Goal: Book appointment/travel/reservation

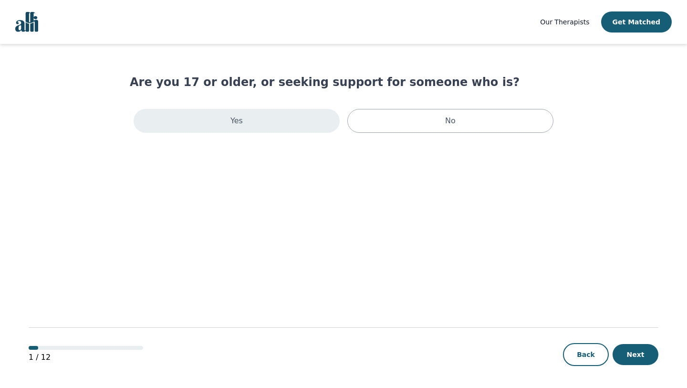
click at [290, 124] on div "Yes" at bounding box center [237, 121] width 206 height 24
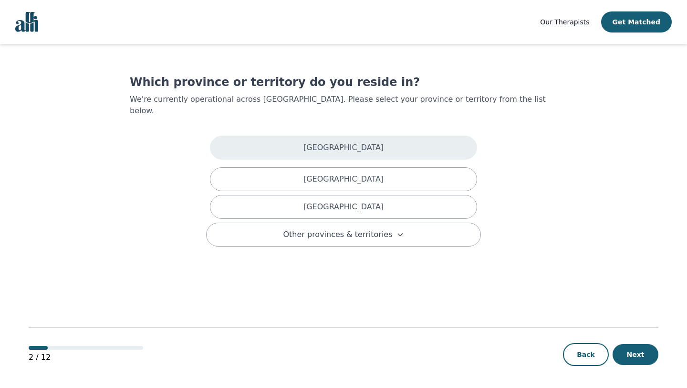
click at [324, 136] on div "[GEOGRAPHIC_DATA]" at bounding box center [343, 148] width 267 height 24
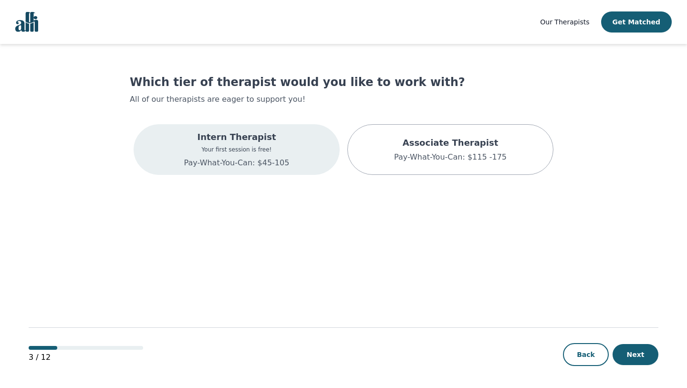
click at [298, 153] on div "Intern Therapist Your first session is free! Pay-What-You-Can: $45-105" at bounding box center [237, 149] width 206 height 51
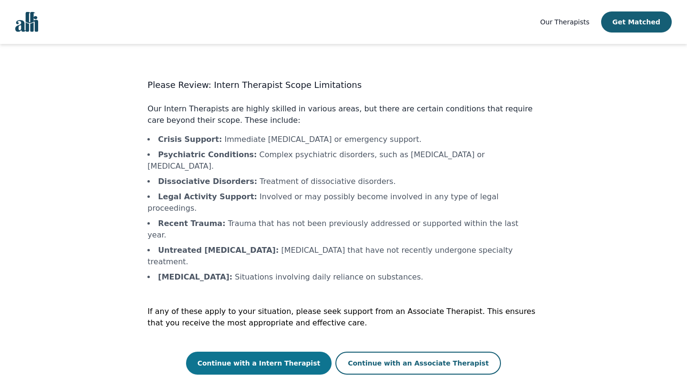
click at [297, 351] on button "Continue with a Intern Therapist" at bounding box center [259, 362] width 146 height 23
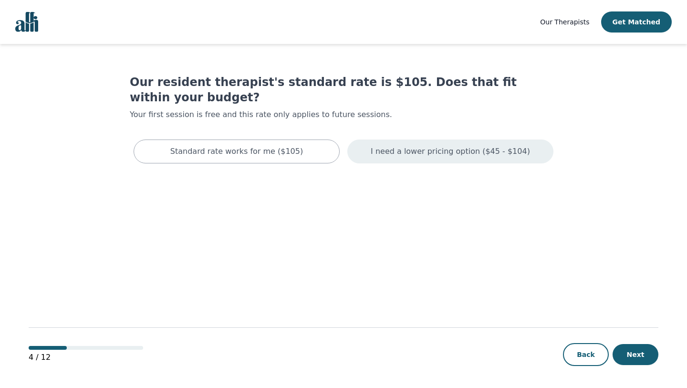
click at [448, 146] on p "I need a lower pricing option ($45 - $104)" at bounding box center [450, 151] width 159 height 11
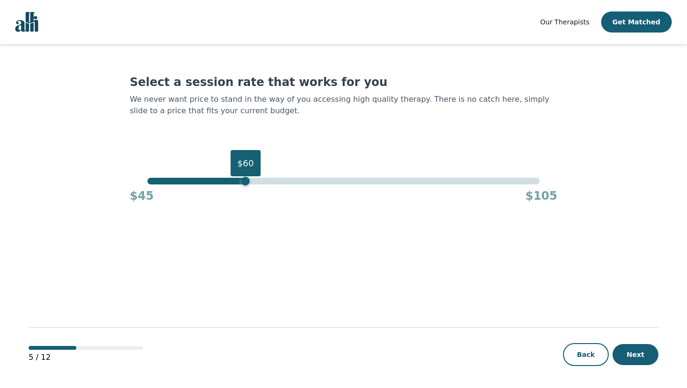
drag, startPoint x: 541, startPoint y: 183, endPoint x: 248, endPoint y: 180, distance: 293.1
click at [248, 180] on div "$60" at bounding box center [246, 181] width 9 height 9
click at [637, 352] on button "Next" at bounding box center [636, 354] width 46 height 21
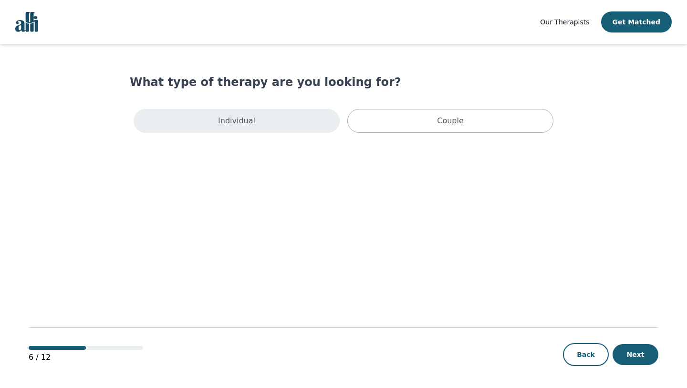
click at [294, 115] on div "Individual" at bounding box center [237, 121] width 206 height 24
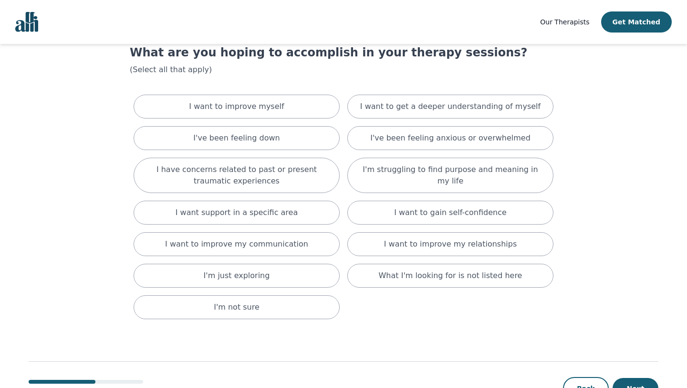
scroll to position [32, 0]
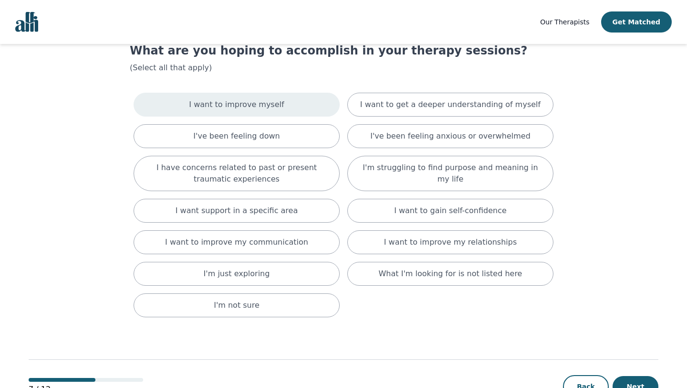
click at [290, 107] on div "I want to improve myself" at bounding box center [237, 105] width 206 height 24
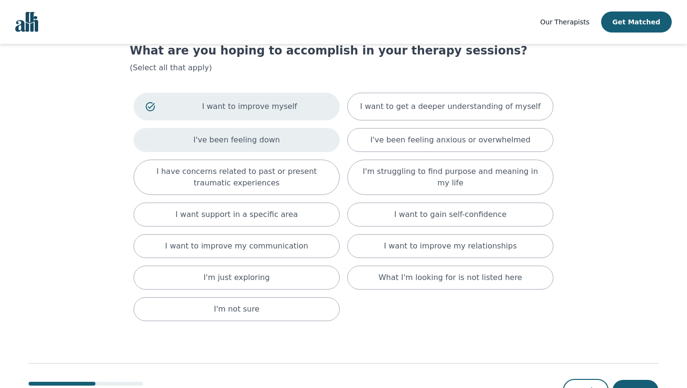
click at [281, 139] on div "I've been feeling down" at bounding box center [237, 140] width 206 height 24
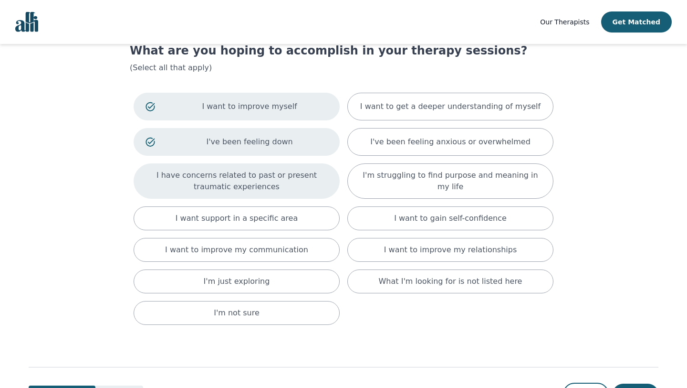
click at [277, 176] on p "I have concerns related to past or present traumatic experiences" at bounding box center [237, 180] width 182 height 23
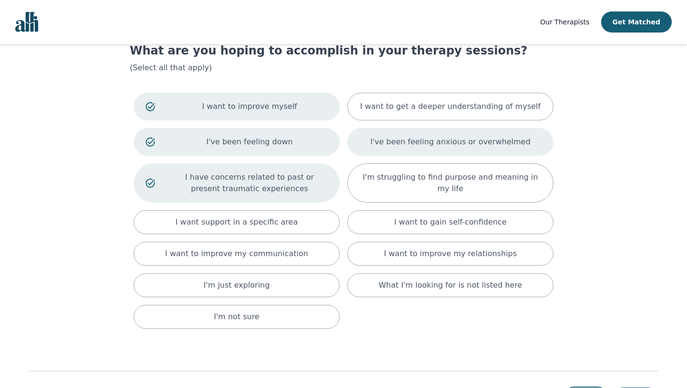
click at [488, 139] on p "I've been feeling anxious or overwhelmed" at bounding box center [450, 141] width 160 height 11
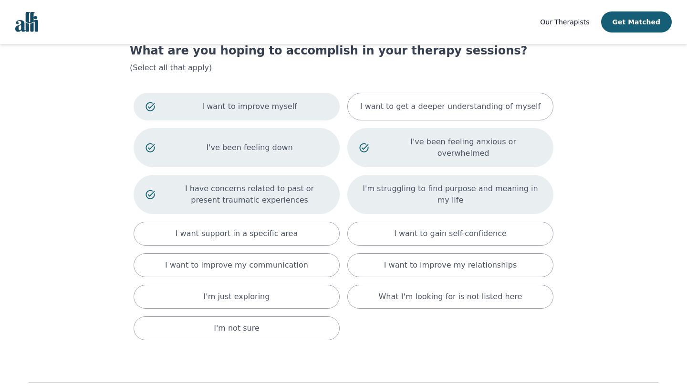
click at [479, 191] on div "I'm struggling to find purpose and meaning in my life" at bounding box center [451, 194] width 206 height 39
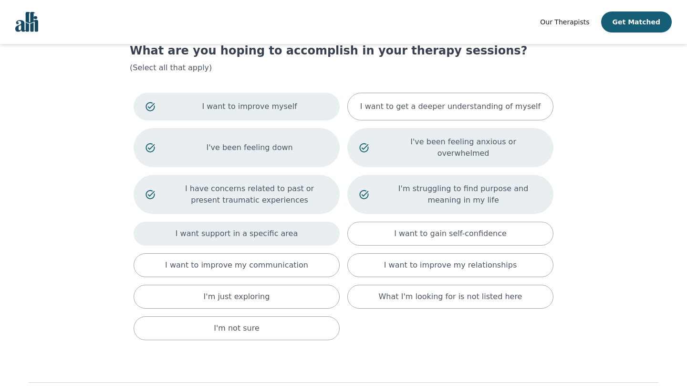
click at [290, 228] on p "I want support in a specific area" at bounding box center [237, 233] width 123 height 11
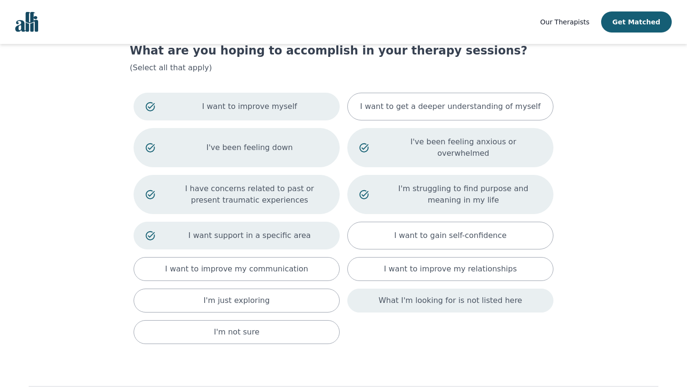
scroll to position [80, 0]
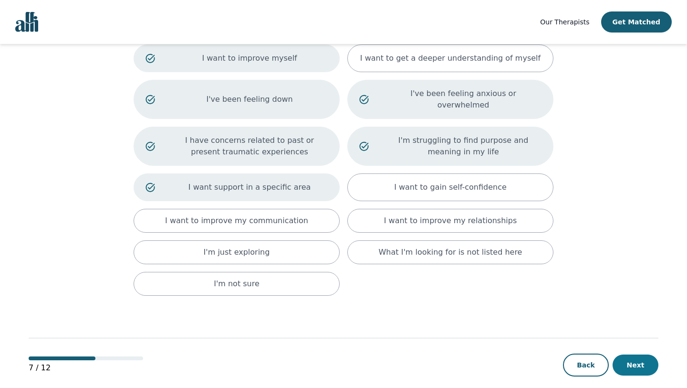
click at [634, 354] on button "Next" at bounding box center [636, 364] width 46 height 21
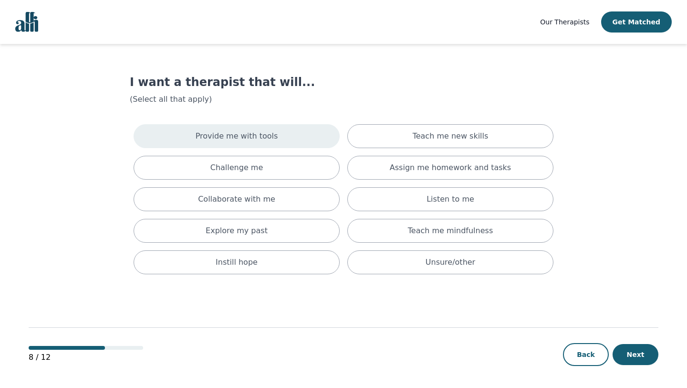
click at [290, 138] on div "Provide me with tools" at bounding box center [237, 136] width 206 height 24
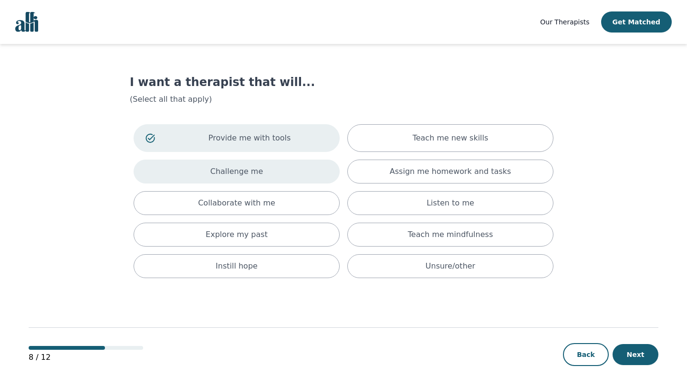
click at [289, 169] on div "Challenge me" at bounding box center [237, 171] width 206 height 24
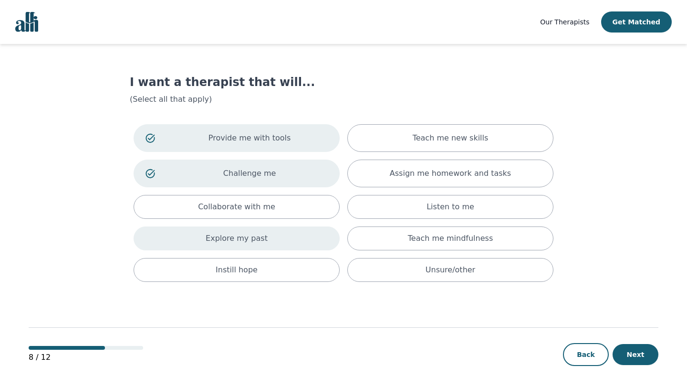
click at [322, 242] on div "Explore my past" at bounding box center [237, 238] width 206 height 24
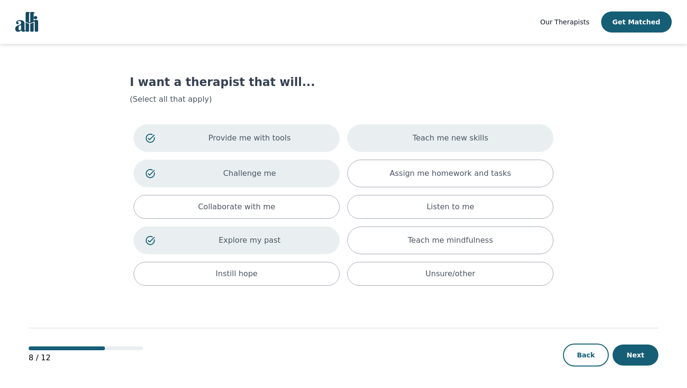
click at [498, 142] on div "Teach me new skills" at bounding box center [451, 138] width 206 height 28
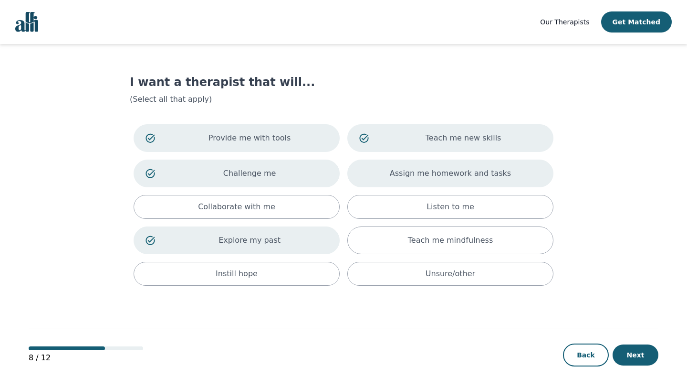
click at [491, 179] on div "Assign me homework and tasks" at bounding box center [451, 173] width 206 height 28
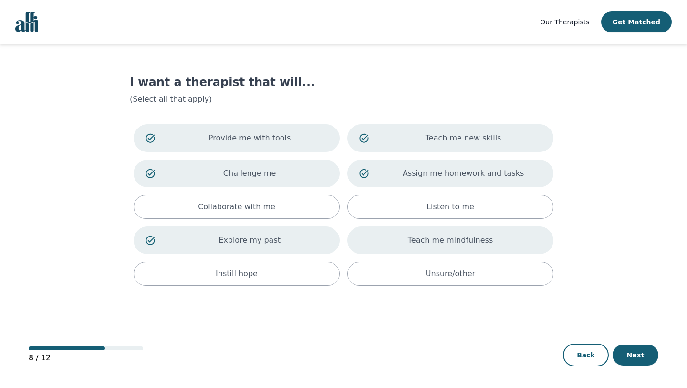
click at [484, 239] on p "Teach me mindfulness" at bounding box center [450, 239] width 85 height 11
click at [302, 285] on div "Provide me with tools Teach me new skills Challenge me Assign me homework and t…" at bounding box center [344, 204] width 428 height 169
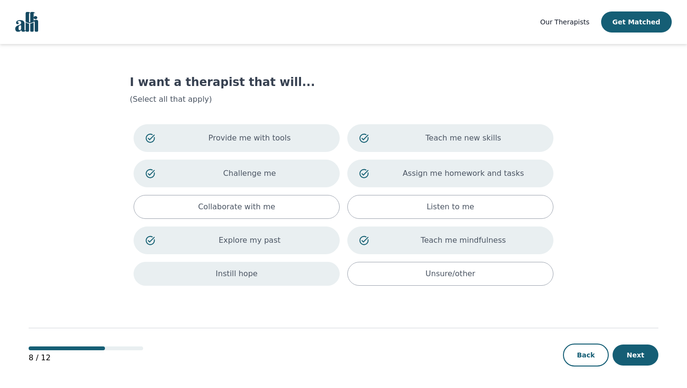
click at [302, 279] on div "Instill hope" at bounding box center [237, 274] width 206 height 24
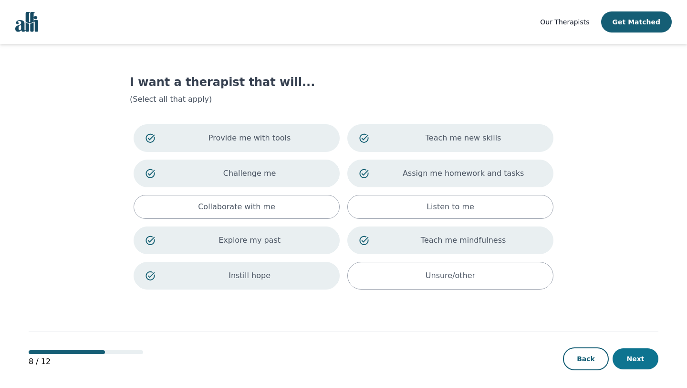
click at [629, 356] on button "Next" at bounding box center [636, 358] width 46 height 21
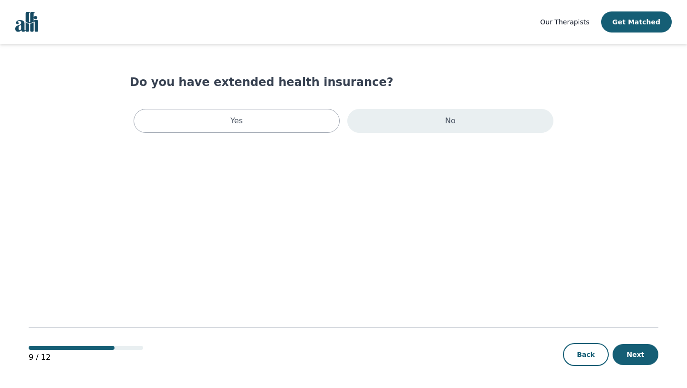
click at [412, 130] on div "No" at bounding box center [451, 121] width 206 height 24
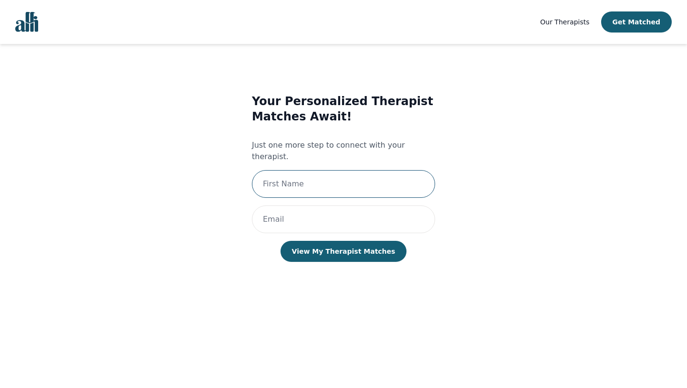
click at [398, 179] on input "text" at bounding box center [343, 184] width 183 height 28
type input "Jada"
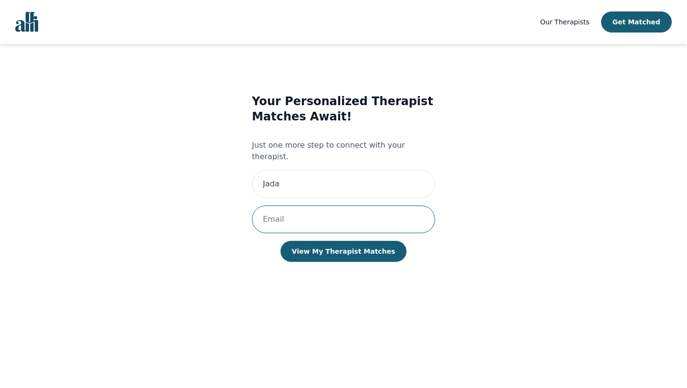
click at [313, 205] on input "email" at bounding box center [343, 219] width 183 height 28
type input "[EMAIL_ADDRESS][DOMAIN_NAME]"
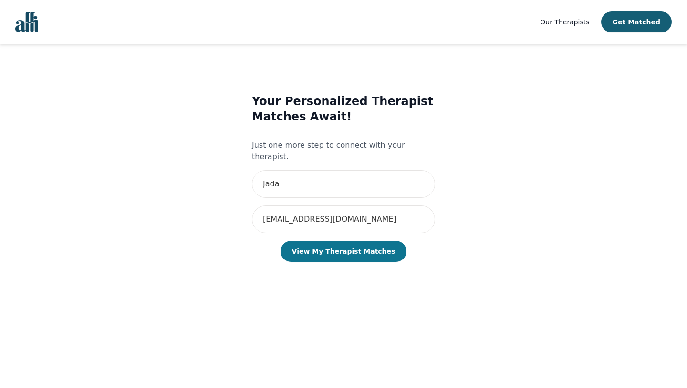
click at [340, 241] on button "View My Therapist Matches" at bounding box center [344, 251] width 127 height 21
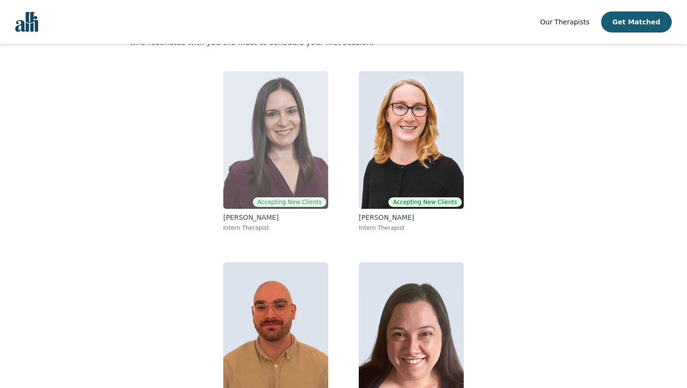
scroll to position [111, 0]
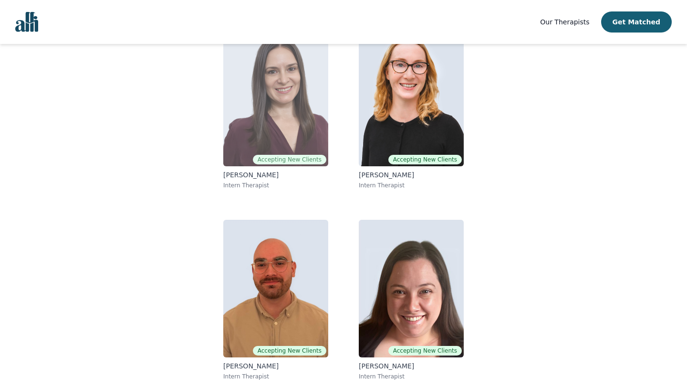
click at [311, 140] on img at bounding box center [275, 97] width 105 height 137
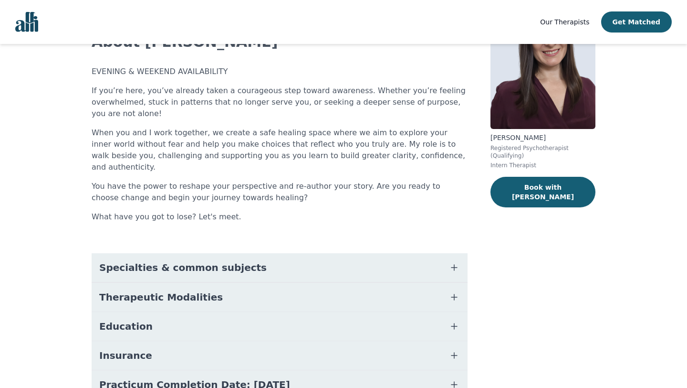
scroll to position [150, 0]
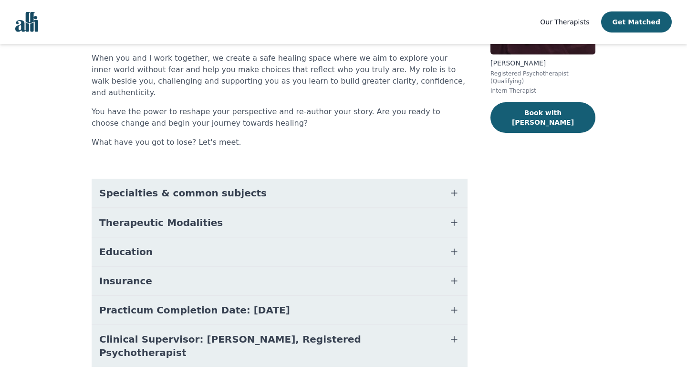
click at [419, 182] on button "Specialties & common subjects" at bounding box center [280, 193] width 376 height 29
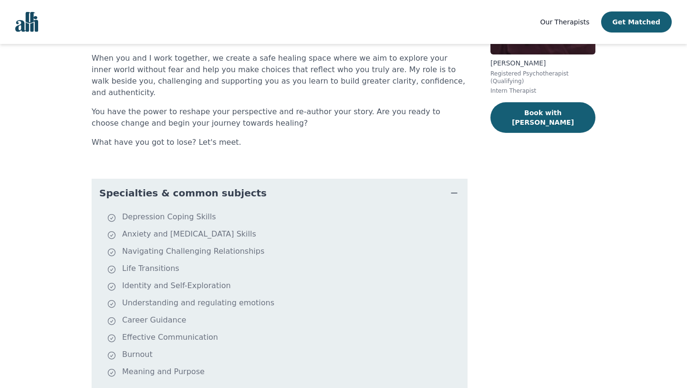
click at [419, 182] on button "Specialties & common subjects" at bounding box center [280, 193] width 376 height 29
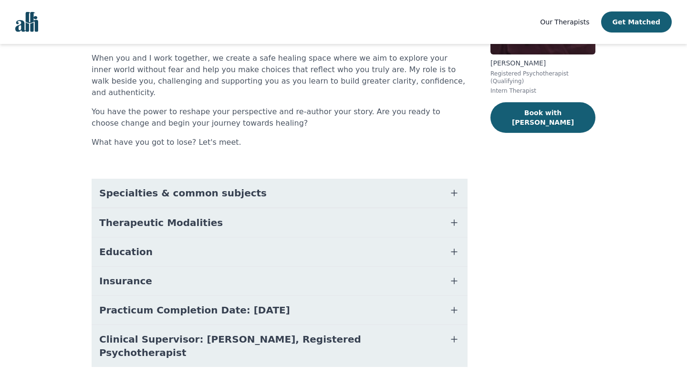
click at [408, 210] on button "Therapeutic Modalities" at bounding box center [280, 222] width 376 height 29
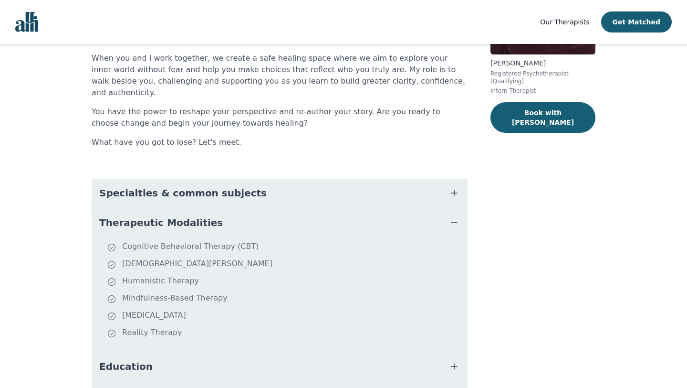
click at [408, 210] on button "Therapeutic Modalities" at bounding box center [280, 222] width 376 height 29
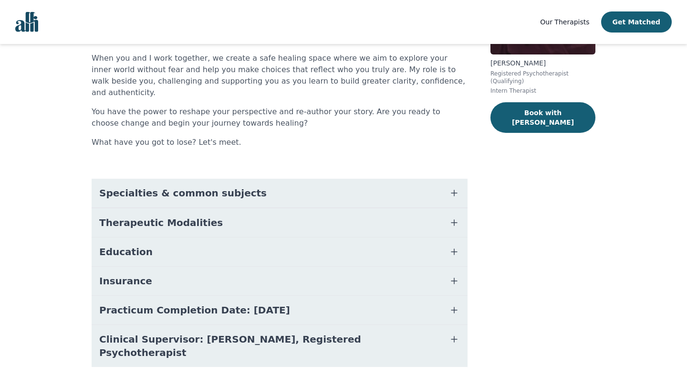
click at [395, 239] on button "Education" at bounding box center [280, 251] width 376 height 29
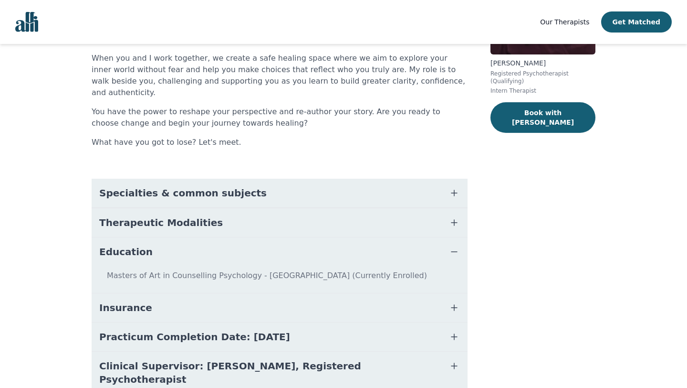
click at [395, 239] on button "Education" at bounding box center [280, 251] width 376 height 29
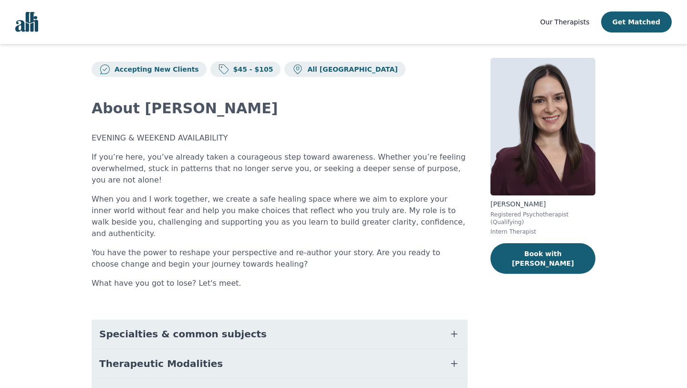
scroll to position [4, 0]
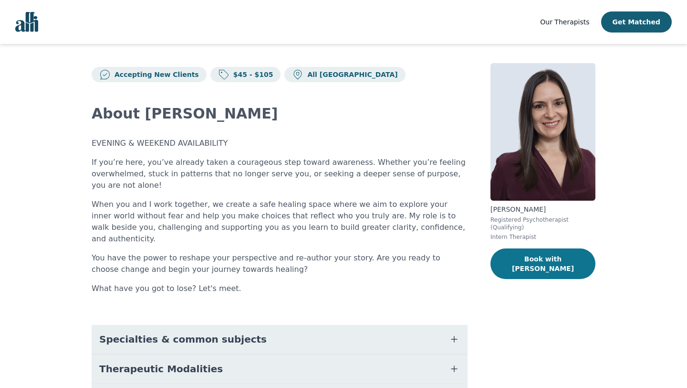
click at [540, 264] on button "Book with [PERSON_NAME]" at bounding box center [543, 263] width 105 height 31
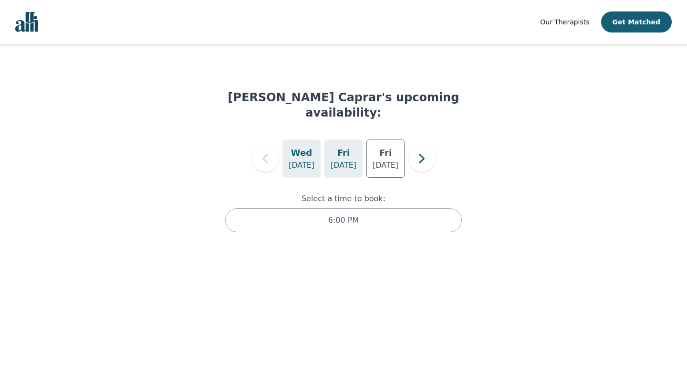
click at [338, 159] on p "[DATE]" at bounding box center [344, 164] width 26 height 11
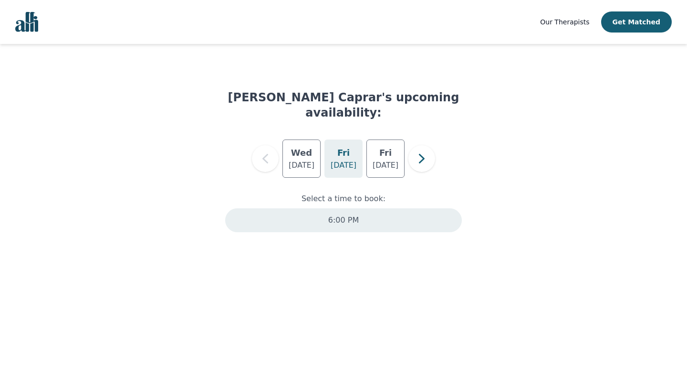
click at [352, 214] on p "6:00 PM" at bounding box center [343, 219] width 31 height 11
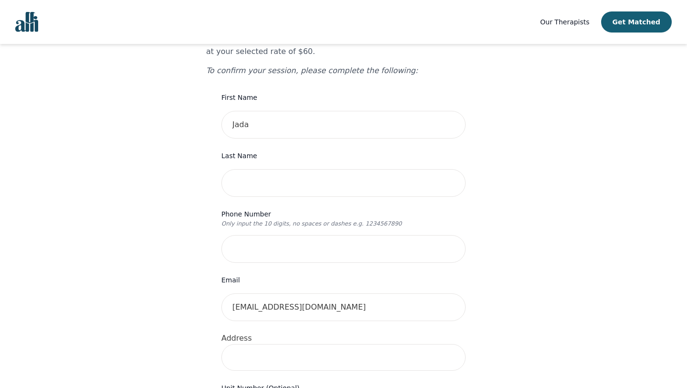
scroll to position [98, 0]
click at [333, 170] on input "text" at bounding box center [343, 183] width 244 height 28
type input "[PERSON_NAME]"
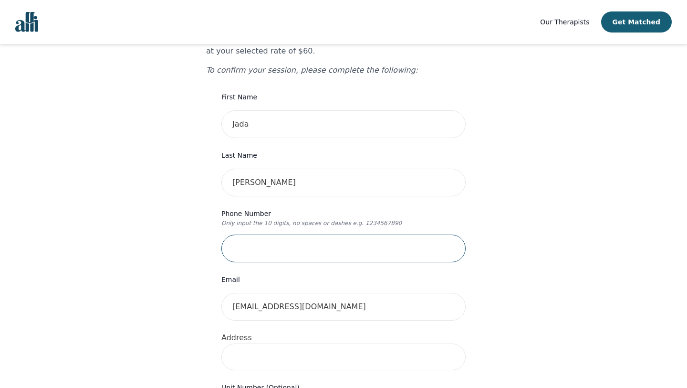
type input "7807195823"
type input "609-[GEOGRAPHIC_DATA][STREET_ADDRESS]"
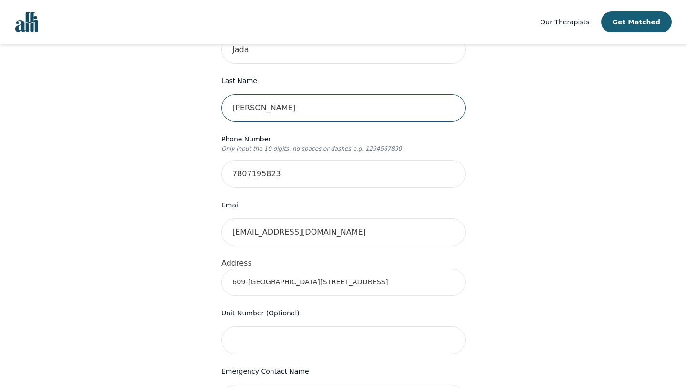
scroll to position [189, 0]
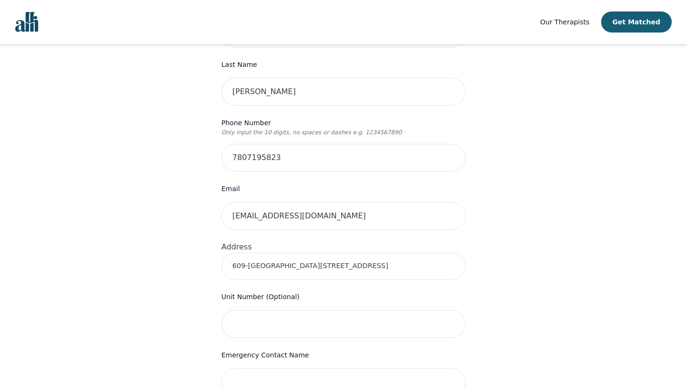
click at [317, 253] on input "609-[GEOGRAPHIC_DATA][STREET_ADDRESS]" at bounding box center [343, 266] width 244 height 27
type input "[STREET_ADDRESS]"
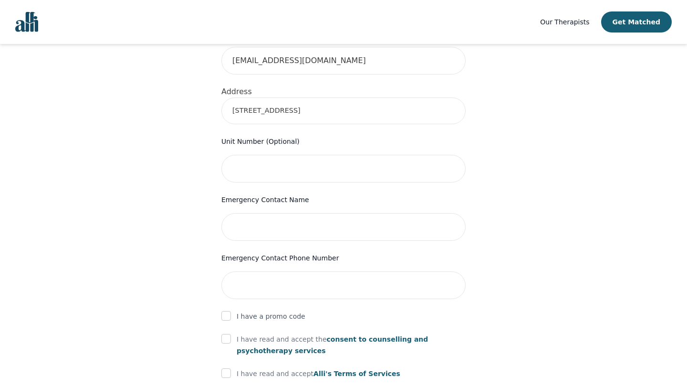
scroll to position [355, 0]
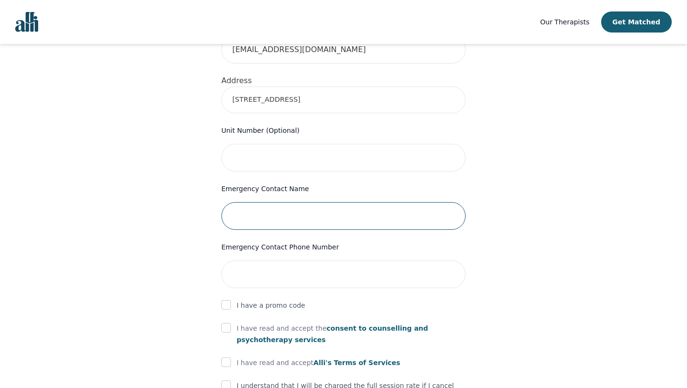
click at [269, 202] on input "text" at bounding box center [343, 216] width 244 height 28
type input "Azearah Singkhone"
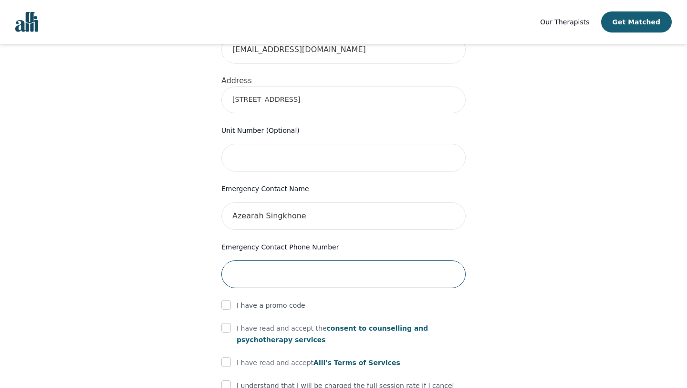
click at [255, 260] on input "tel" at bounding box center [343, 274] width 244 height 28
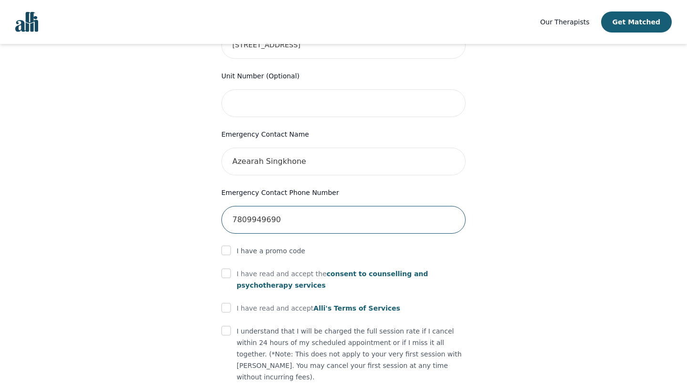
scroll to position [453, 0]
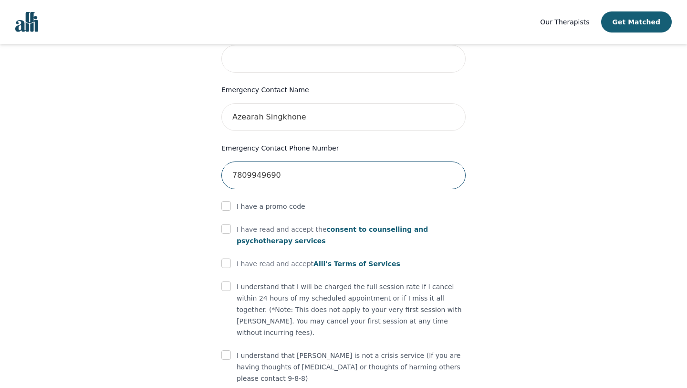
type input "7809949690"
click at [224, 224] on input "checkbox" at bounding box center [226, 229] width 10 height 10
checkbox input "true"
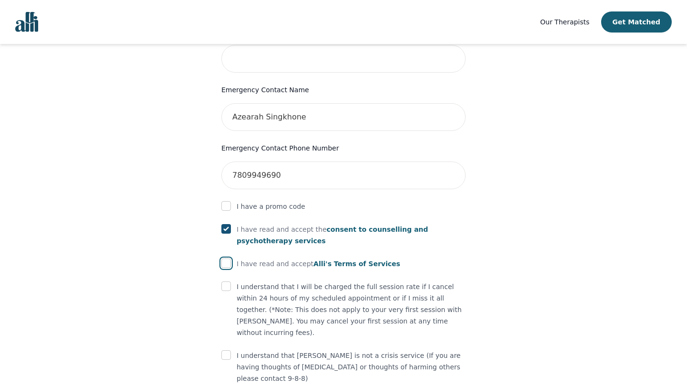
click at [228, 258] on input "checkbox" at bounding box center [226, 263] width 10 height 10
checkbox input "true"
click at [226, 281] on div at bounding box center [226, 286] width 10 height 11
click at [227, 281] on input "checkbox" at bounding box center [226, 286] width 10 height 10
checkbox input "true"
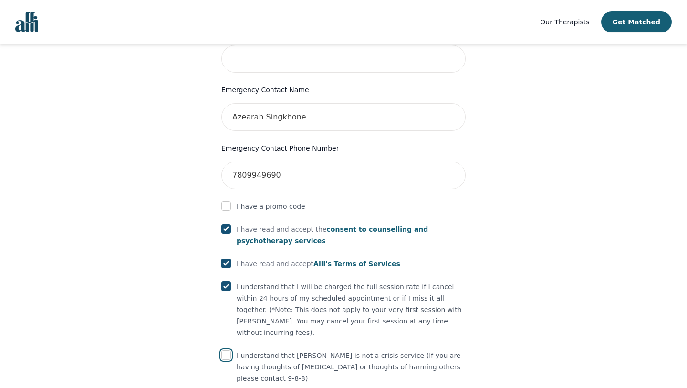
click at [225, 350] on input "checkbox" at bounding box center [226, 355] width 10 height 10
checkbox input "true"
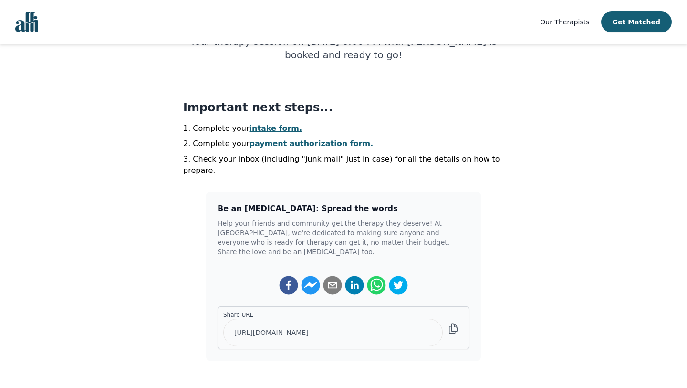
scroll to position [183, 0]
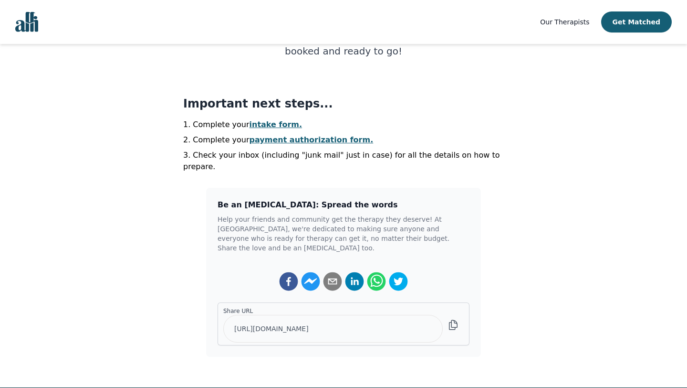
click at [275, 123] on link "intake form." at bounding box center [276, 124] width 53 height 9
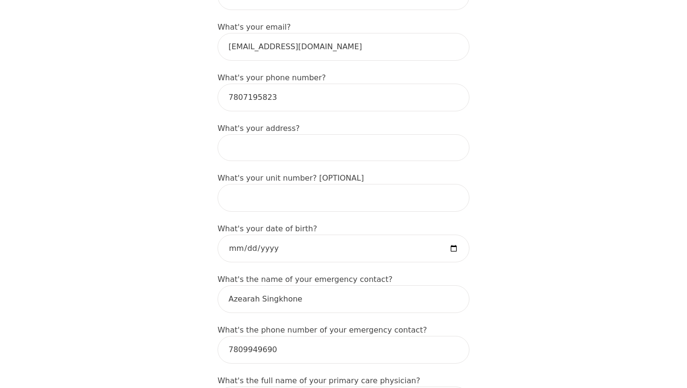
scroll to position [329, 0]
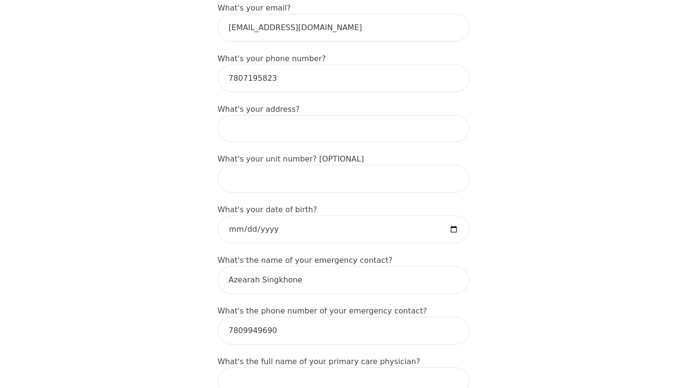
click at [343, 115] on input at bounding box center [344, 128] width 252 height 27
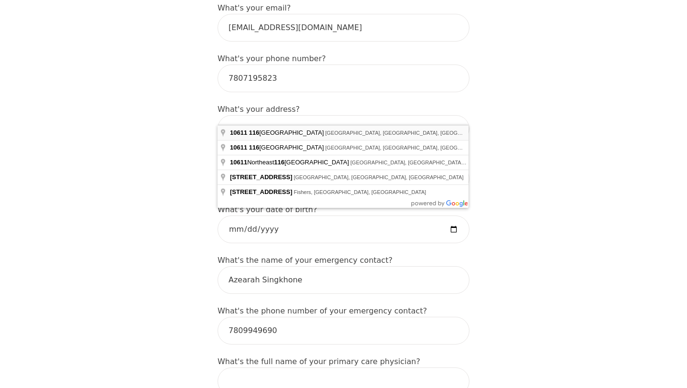
type input "[STREET_ADDRESS]"
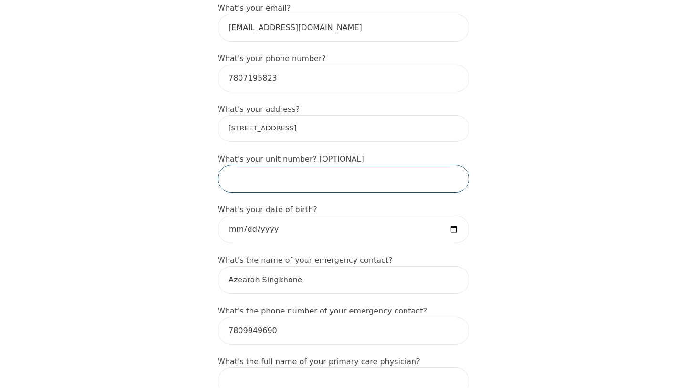
click at [270, 165] on input "text" at bounding box center [344, 179] width 252 height 28
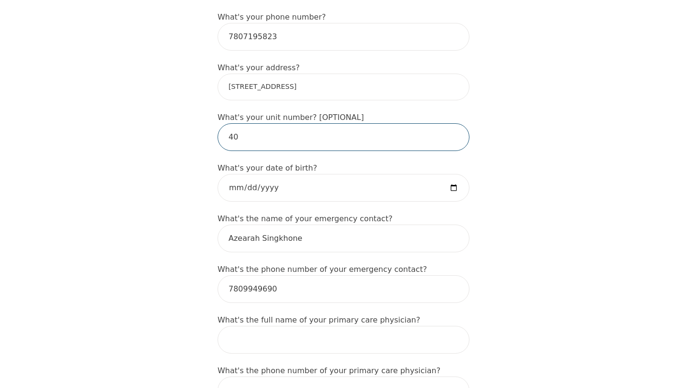
type input "4"
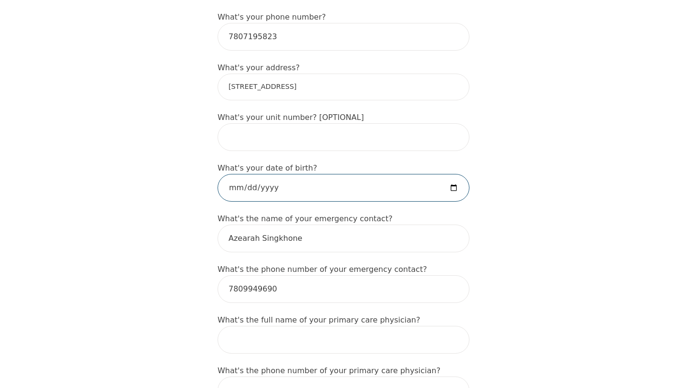
click at [456, 174] on input "date" at bounding box center [344, 188] width 252 height 28
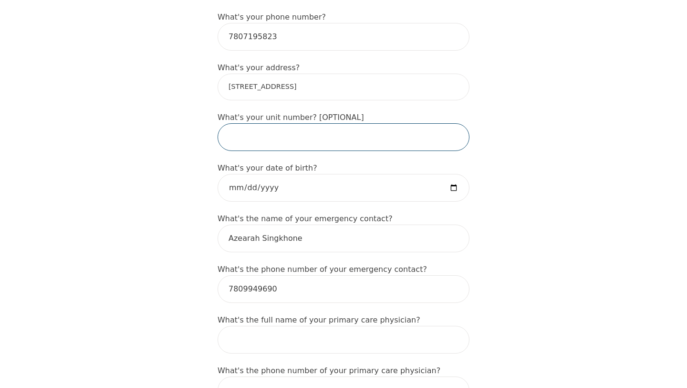
click at [277, 126] on input "text" at bounding box center [344, 137] width 252 height 28
type input "407"
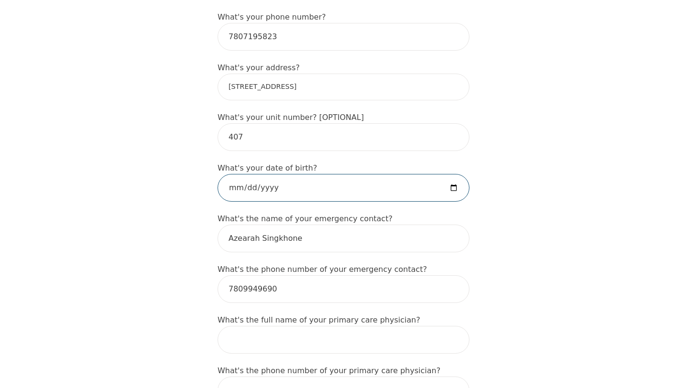
click at [458, 174] on input "date" at bounding box center [344, 188] width 252 height 28
type input "[DATE]"
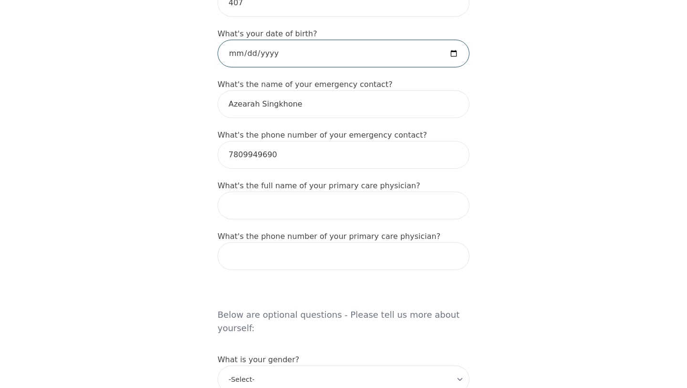
scroll to position [506, 0]
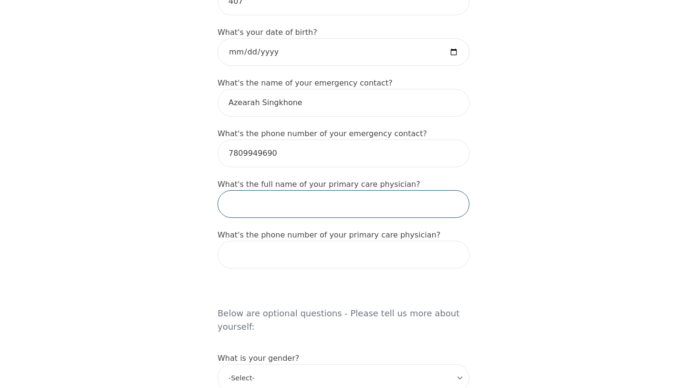
click at [307, 191] on input "text" at bounding box center [344, 204] width 252 height 28
type input "None"
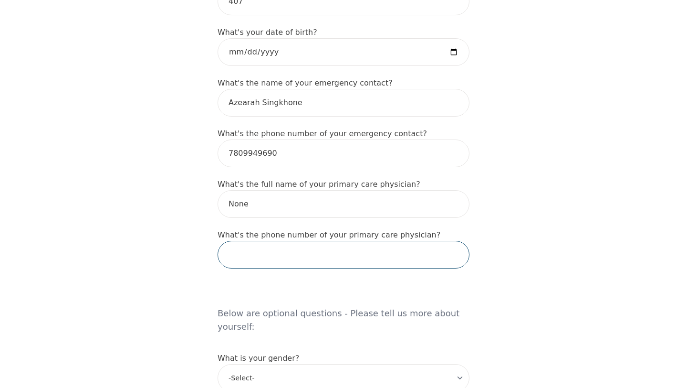
click at [291, 241] on input "tel" at bounding box center [344, 255] width 252 height 28
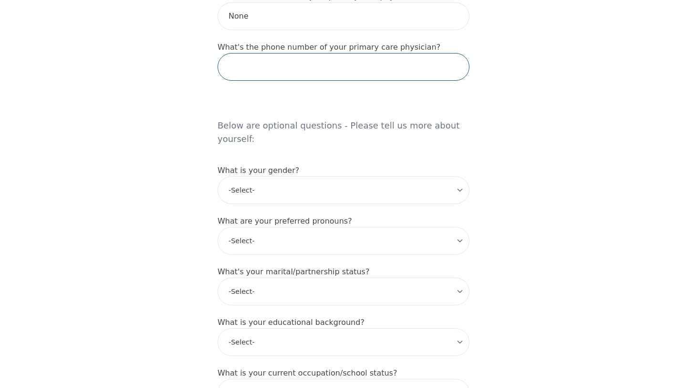
scroll to position [697, 0]
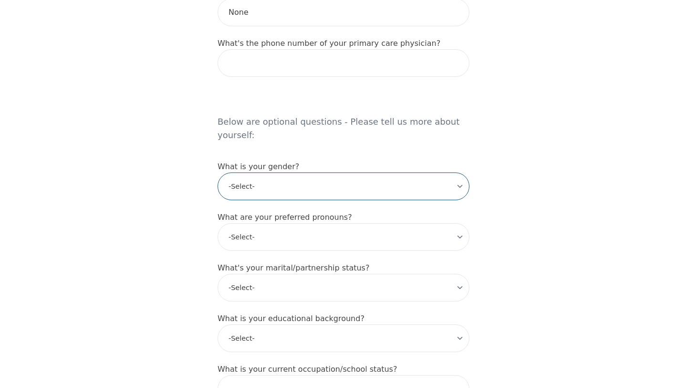
click at [302, 172] on select "-Select- [DEMOGRAPHIC_DATA] [DEMOGRAPHIC_DATA] [DEMOGRAPHIC_DATA] [DEMOGRAPHIC_…" at bounding box center [344, 186] width 252 height 28
select select "[DEMOGRAPHIC_DATA]"
click at [218, 172] on select "-Select- [DEMOGRAPHIC_DATA] [DEMOGRAPHIC_DATA] [DEMOGRAPHIC_DATA] [DEMOGRAPHIC_…" at bounding box center [344, 186] width 252 height 28
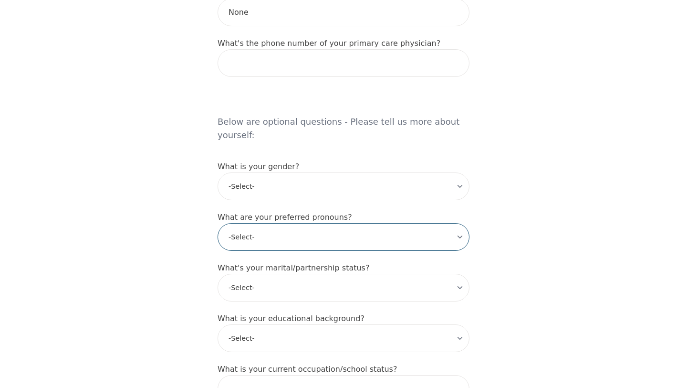
click at [295, 223] on select "-Select- he/him she/her they/them ze/zir xe/xem ey/em ve/ver tey/ter e/e per/pe…" at bounding box center [344, 237] width 252 height 28
select select "they/them"
click at [218, 223] on select "-Select- he/him she/her they/them ze/zir xe/xem ey/em ve/ver tey/ter e/e per/pe…" at bounding box center [344, 237] width 252 height 28
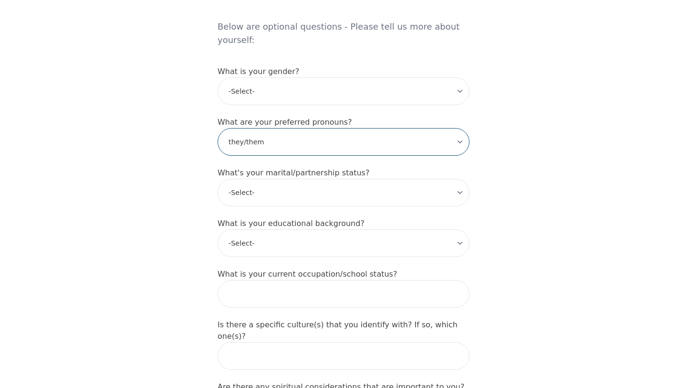
scroll to position [793, 0]
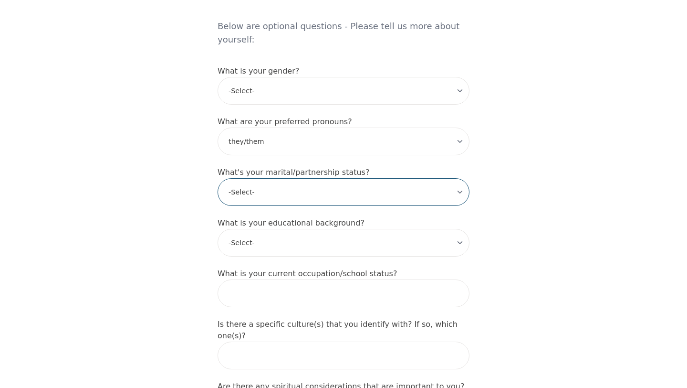
click at [297, 178] on select "-Select- Single Partnered Married Common Law Widowed Separated Divorced" at bounding box center [344, 192] width 252 height 28
select select "Single"
click at [218, 178] on select "-Select- Single Partnered Married Common Law Widowed Separated Divorced" at bounding box center [344, 192] width 252 height 28
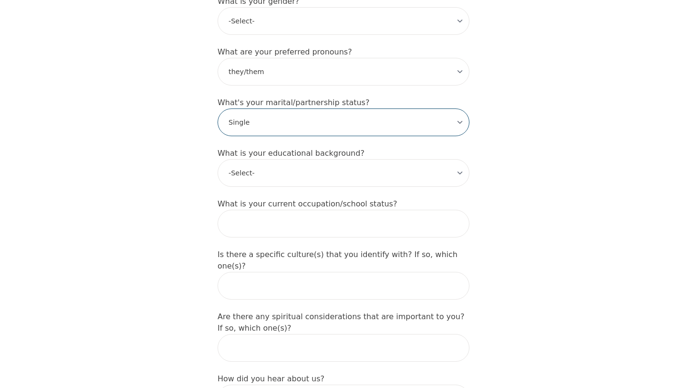
scroll to position [867, 0]
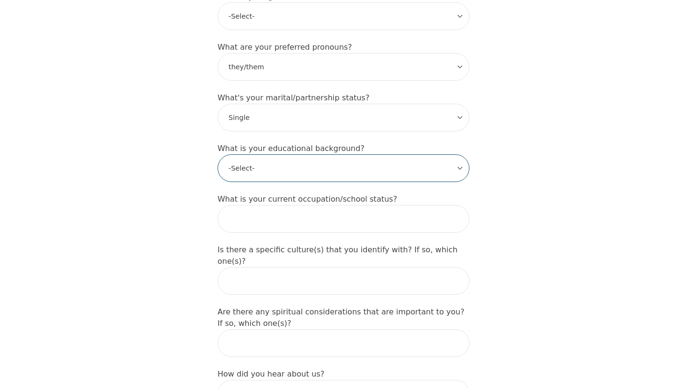
click at [301, 154] on select "-Select- Less than high school High school Associate degree Bachelor degree Mas…" at bounding box center [344, 168] width 252 height 28
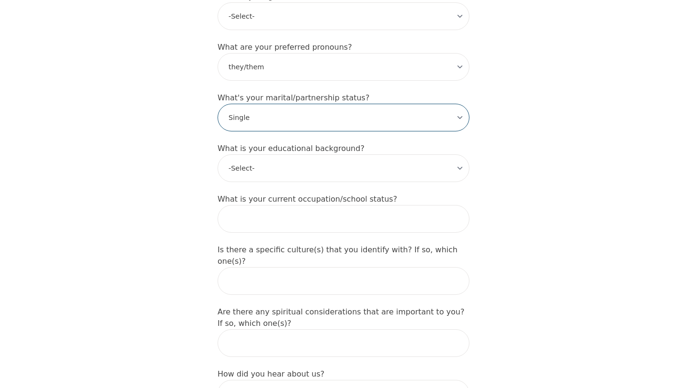
click at [305, 104] on select "-Select- Single Partnered Married Common Law Widowed Separated Divorced" at bounding box center [344, 118] width 252 height 28
click at [218, 104] on select "-Select- Single Partnered Married Common Law Widowed Separated Divorced" at bounding box center [344, 118] width 252 height 28
click at [294, 104] on select "-Select- Single Partnered Married Common Law Widowed Separated Divorced" at bounding box center [344, 118] width 252 height 28
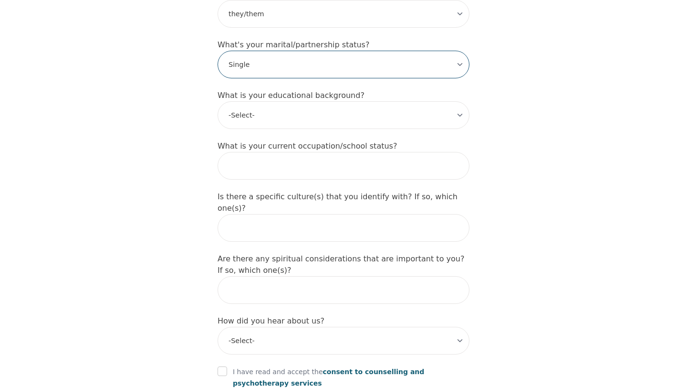
scroll to position [922, 0]
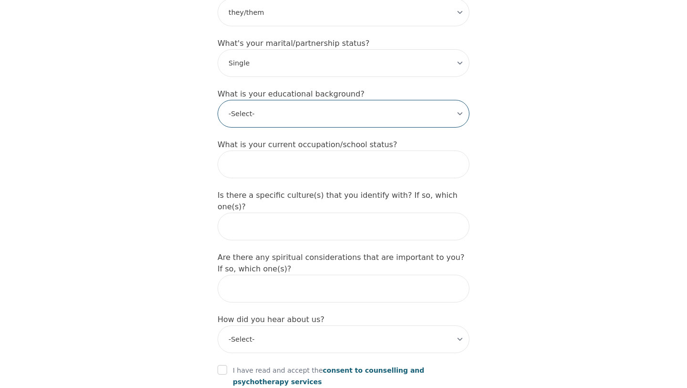
click at [284, 100] on select "-Select- Less than high school High school Associate degree Bachelor degree Mas…" at bounding box center [344, 114] width 252 height 28
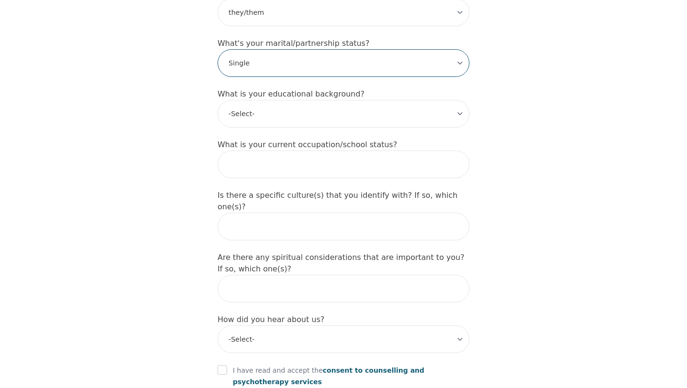
click at [292, 49] on select "-Select- Single Partnered Married Common Law Widowed Separated Divorced" at bounding box center [344, 63] width 252 height 28
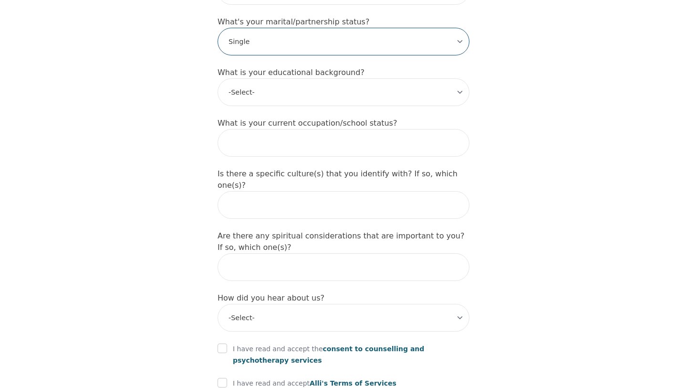
scroll to position [944, 0]
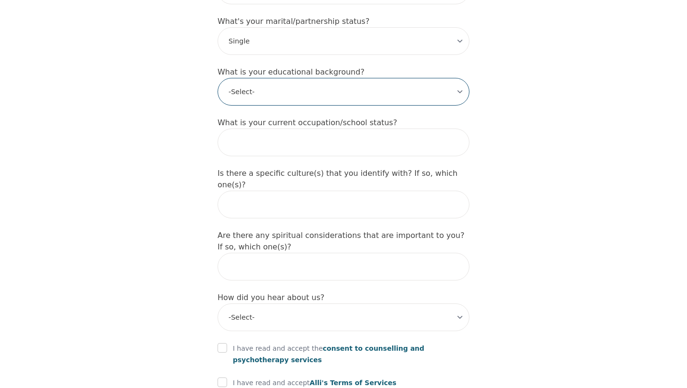
click at [333, 78] on select "-Select- Less than high school High school Associate degree Bachelor degree Mas…" at bounding box center [344, 92] width 252 height 28
select select "High school"
click at [218, 78] on select "-Select- Less than high school High school Associate degree Bachelor degree Mas…" at bounding box center [344, 92] width 252 height 28
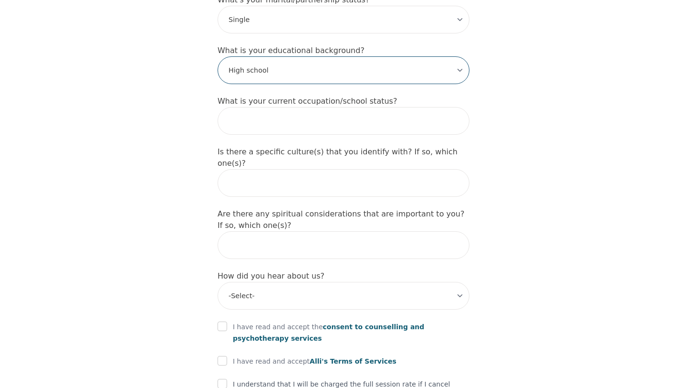
scroll to position [968, 0]
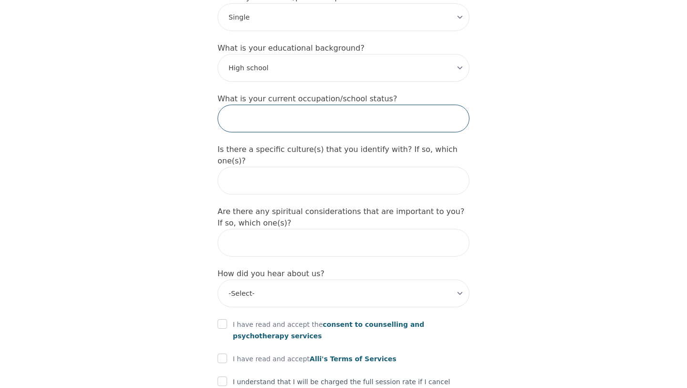
click at [303, 105] on input "text" at bounding box center [344, 119] width 252 height 28
type input "Student/Waiter"
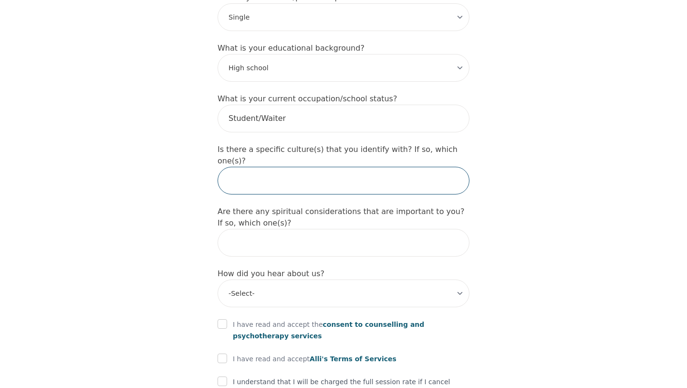
click at [285, 167] on input "text" at bounding box center [344, 181] width 252 height 28
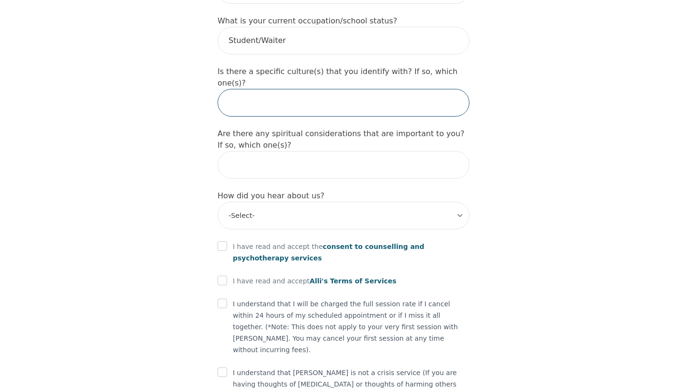
scroll to position [1064, 0]
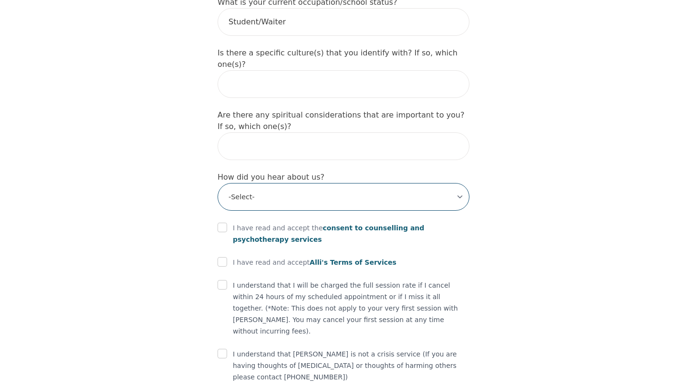
click at [338, 183] on select "-Select- Physician/Specialist Friend Facebook Instagram Google Search Google Ad…" at bounding box center [344, 197] width 252 height 28
select select "Instagram"
click at [218, 183] on select "-Select- Physician/Specialist Friend Facebook Instagram Google Search Google Ad…" at bounding box center [344, 197] width 252 height 28
click at [221, 222] on input "checkbox" at bounding box center [223, 227] width 10 height 10
checkbox input "true"
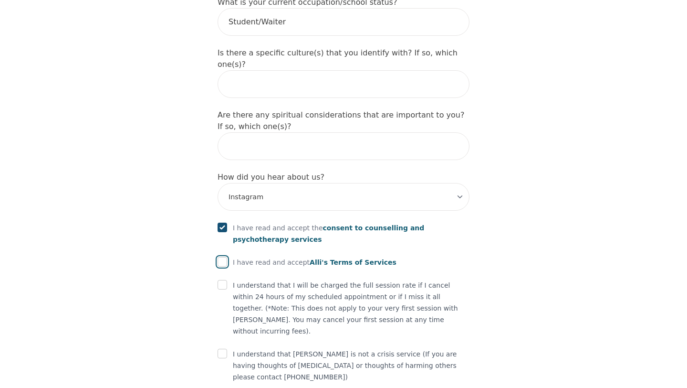
click at [222, 257] on input "checkbox" at bounding box center [223, 262] width 10 height 10
checkbox input "true"
click at [223, 280] on input "checkbox" at bounding box center [223, 285] width 10 height 10
checkbox input "true"
click at [225, 348] on input "checkbox" at bounding box center [223, 353] width 10 height 10
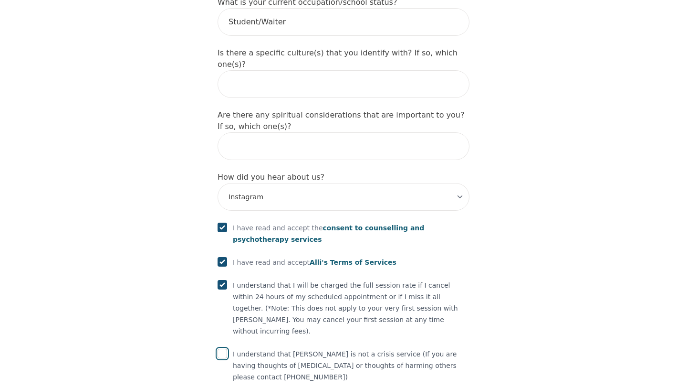
checkbox input "true"
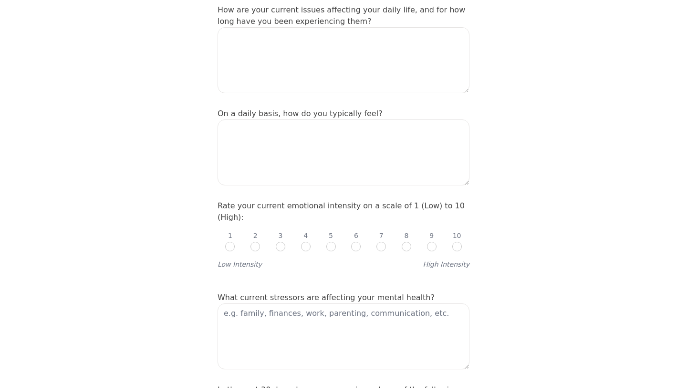
scroll to position [285, 0]
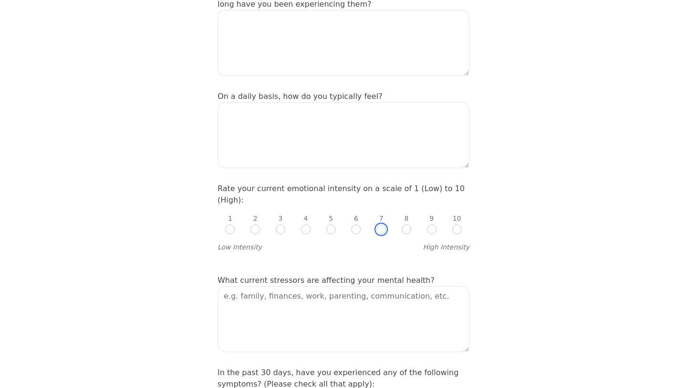
click at [381, 224] on input "radio" at bounding box center [382, 229] width 10 height 10
radio input "true"
click at [339, 286] on textarea at bounding box center [344, 319] width 252 height 66
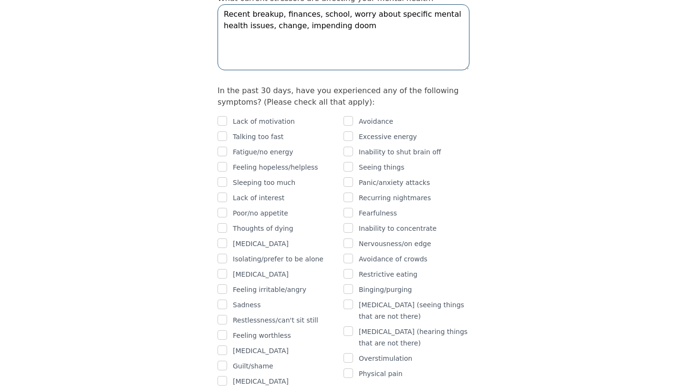
scroll to position [567, 0]
type textarea "Recent breakup, finances, school, worry about specific mental health issues, ch…"
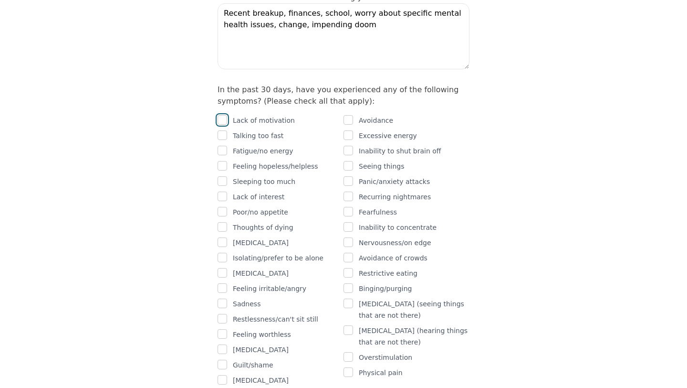
click at [224, 115] on input "checkbox" at bounding box center [223, 120] width 10 height 10
checkbox input "true"
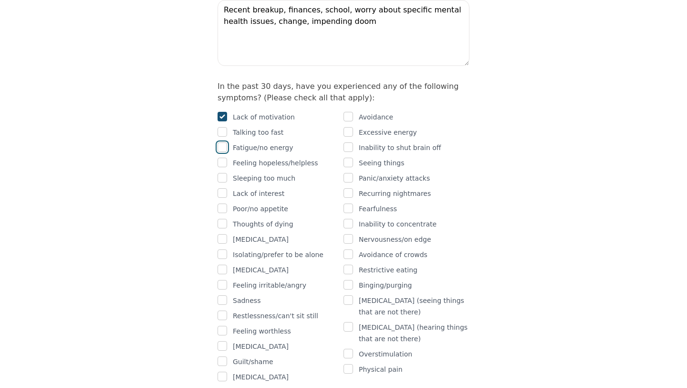
click at [224, 142] on input "checkbox" at bounding box center [223, 147] width 10 height 10
checkbox input "true"
click at [224, 158] on input "checkbox" at bounding box center [223, 163] width 10 height 10
checkbox input "true"
click at [223, 188] on input "checkbox" at bounding box center [223, 193] width 10 height 10
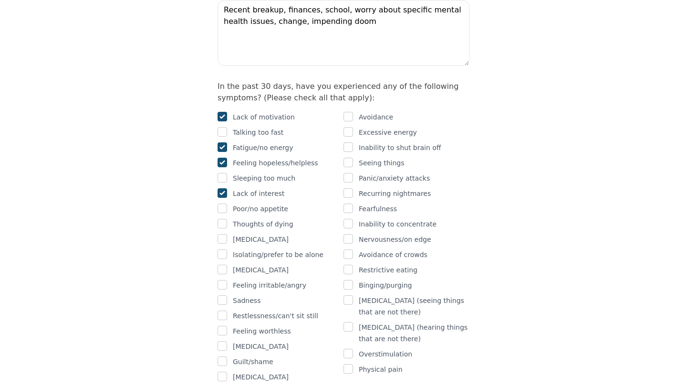
checkbox input "true"
click at [223, 219] on input "checkbox" at bounding box center [223, 224] width 10 height 10
checkbox input "true"
click at [222, 264] on input "checkbox" at bounding box center [223, 269] width 10 height 10
checkbox input "true"
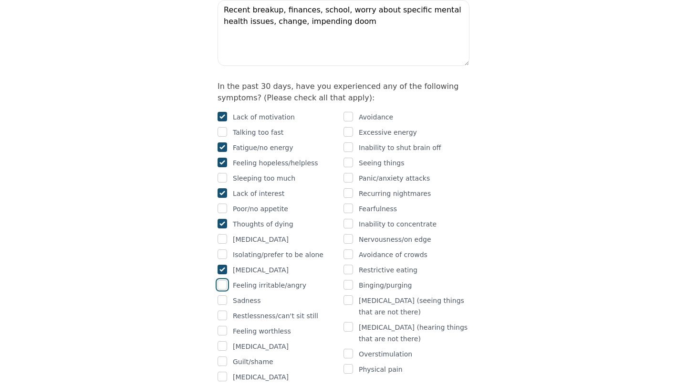
click at [223, 280] on input "checkbox" at bounding box center [223, 285] width 10 height 10
checkbox input "true"
click at [223, 295] on input "checkbox" at bounding box center [223, 300] width 10 height 10
checkbox input "true"
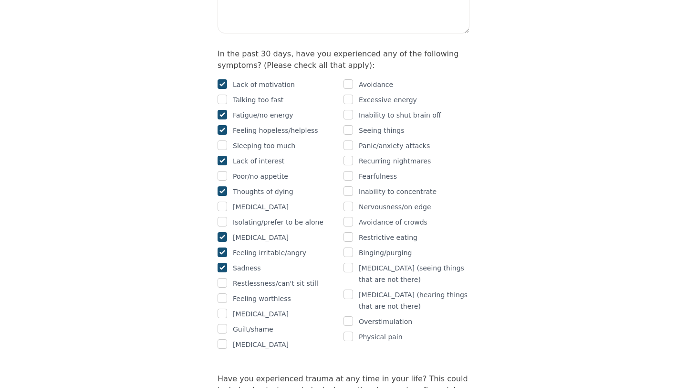
scroll to position [606, 0]
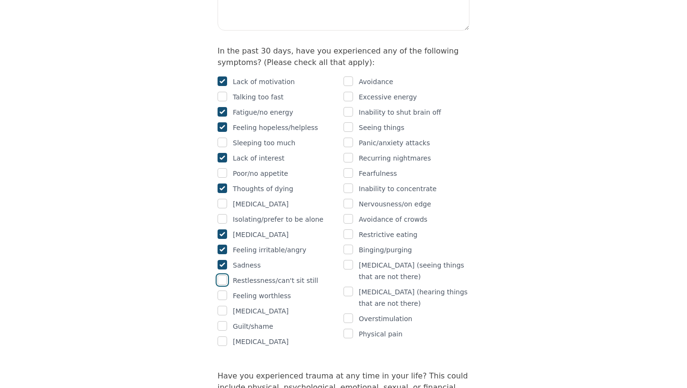
click at [224, 275] on input "checkbox" at bounding box center [223, 280] width 10 height 10
checkbox input "true"
click at [223, 290] on input "checkbox" at bounding box center [223, 295] width 10 height 10
checkbox input "true"
click at [224, 306] on input "checkbox" at bounding box center [223, 311] width 10 height 10
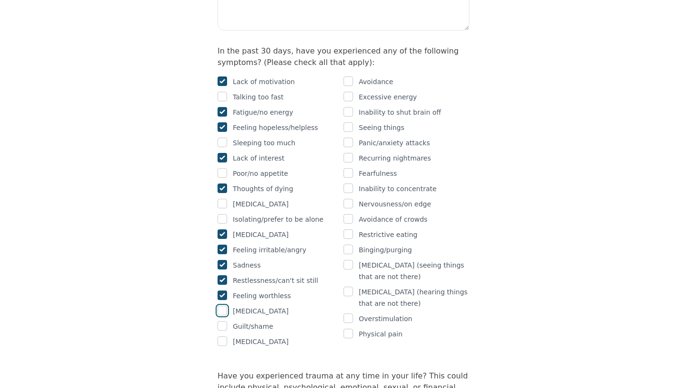
checkbox input "true"
click at [223, 321] on input "checkbox" at bounding box center [223, 326] width 10 height 10
checkbox input "true"
click at [350, 107] on input "checkbox" at bounding box center [349, 112] width 10 height 10
checkbox input "true"
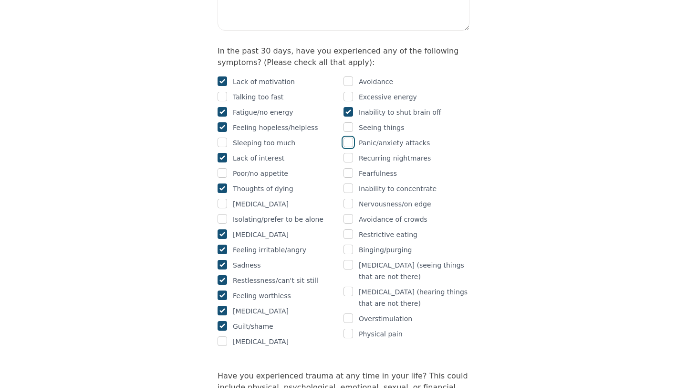
click at [351, 137] on input "checkbox" at bounding box center [349, 142] width 10 height 10
checkbox input "true"
click at [350, 183] on input "checkbox" at bounding box center [349, 188] width 10 height 10
checkbox input "true"
click at [350, 199] on input "checkbox" at bounding box center [349, 204] width 10 height 10
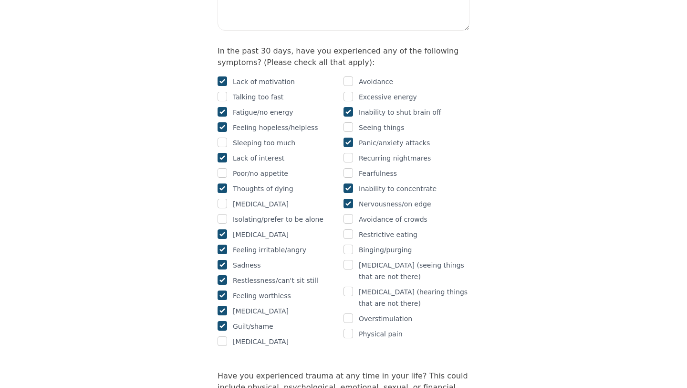
checkbox input "true"
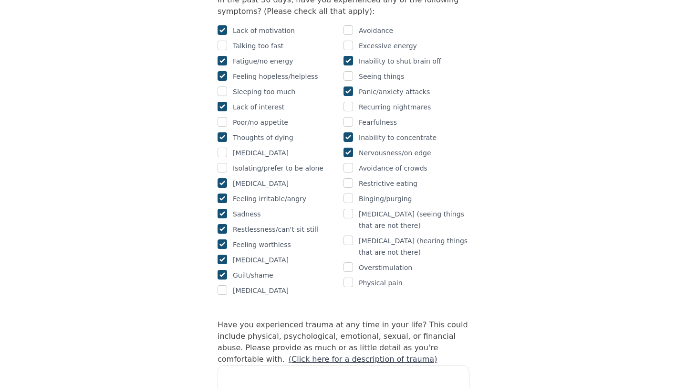
scroll to position [658, 0]
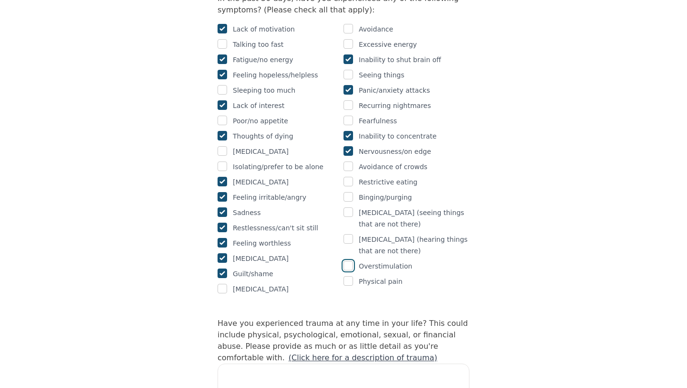
click at [350, 261] on input "checkbox" at bounding box center [349, 266] width 10 height 10
checkbox input "true"
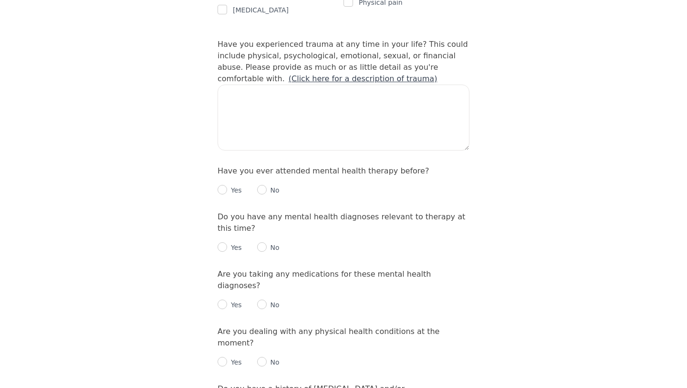
scroll to position [942, 0]
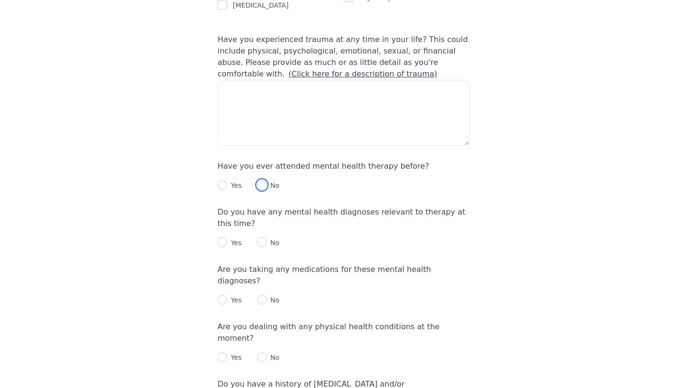
click at [264, 180] on input "radio" at bounding box center [262, 185] width 10 height 10
radio input "true"
click at [263, 237] on input "radio" at bounding box center [262, 242] width 10 height 10
radio input "true"
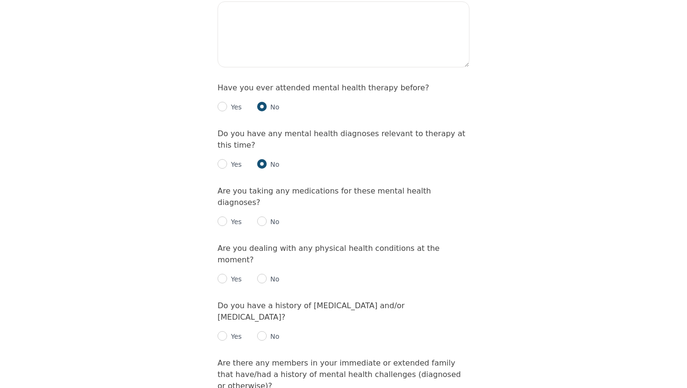
scroll to position [1025, 0]
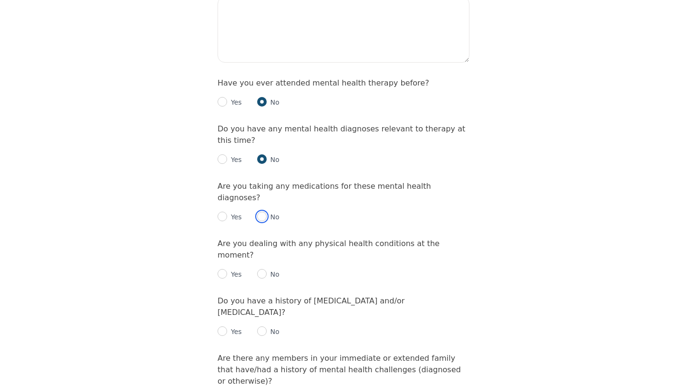
click at [264, 211] on input "radio" at bounding box center [262, 216] width 10 height 10
radio input "true"
click at [266, 269] on input "radio" at bounding box center [262, 274] width 10 height 10
radio input "true"
click at [227, 327] on p "Yes" at bounding box center [234, 332] width 15 height 10
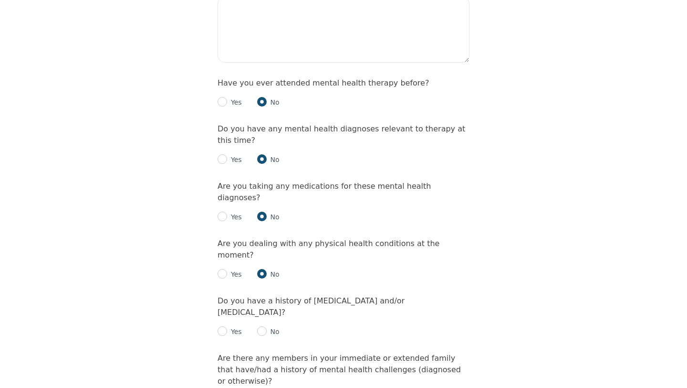
click at [227, 327] on p "Yes" at bounding box center [234, 332] width 15 height 10
click at [221, 326] on input "radio" at bounding box center [223, 331] width 10 height 10
radio input "true"
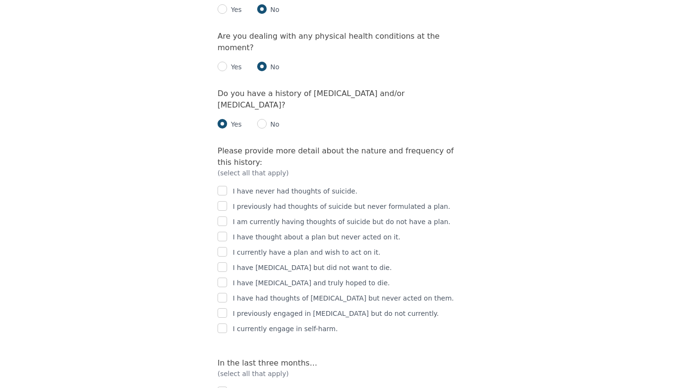
scroll to position [1233, 0]
click at [221, 216] on input "checkbox" at bounding box center [223, 221] width 10 height 10
checkbox input "true"
click at [222, 307] on input "checkbox" at bounding box center [223, 312] width 10 height 10
checkbox input "true"
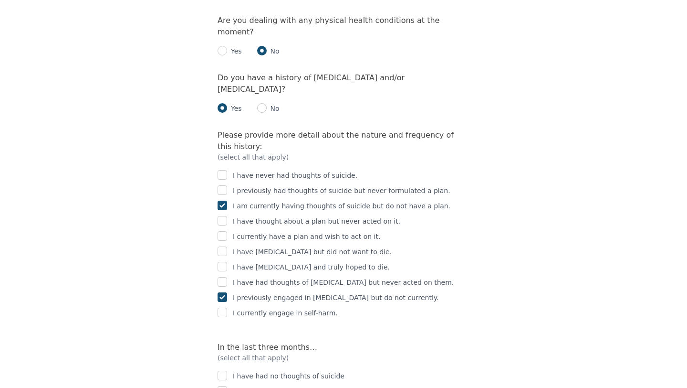
scroll to position [1253, 0]
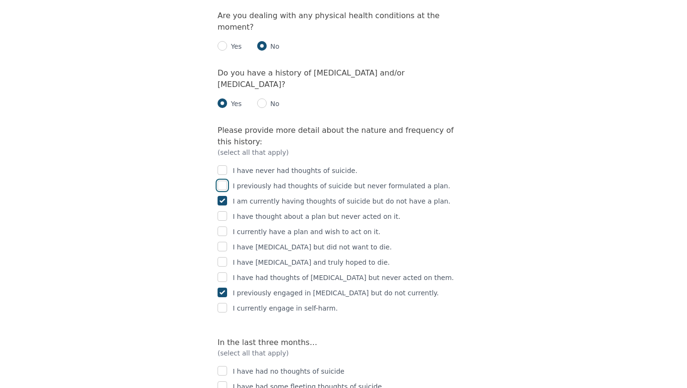
click at [223, 180] on input "checkbox" at bounding box center [223, 185] width 10 height 10
checkbox input "true"
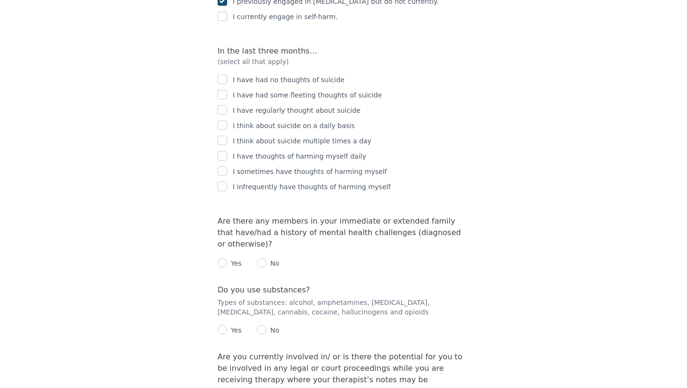
scroll to position [1529, 0]
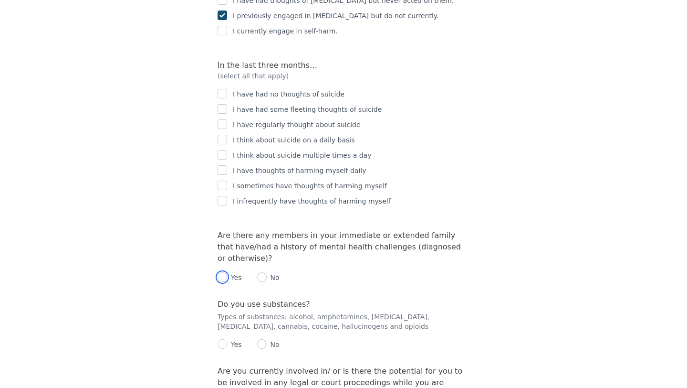
click at [222, 272] on input "radio" at bounding box center [223, 277] width 10 height 10
radio input "true"
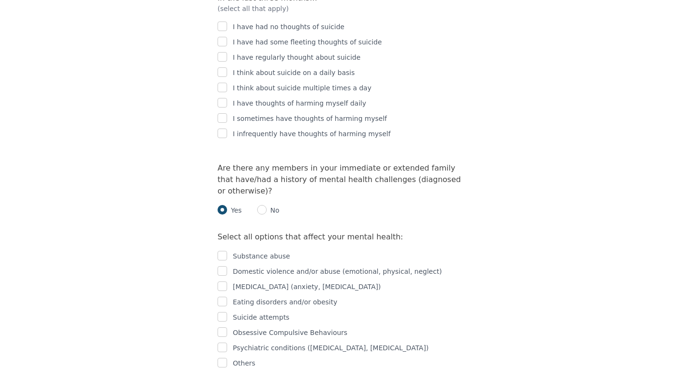
scroll to position [1598, 0]
click at [225, 250] on input "checkbox" at bounding box center [223, 255] width 10 height 10
checkbox input "true"
click at [224, 280] on input "checkbox" at bounding box center [223, 285] width 10 height 10
checkbox input "true"
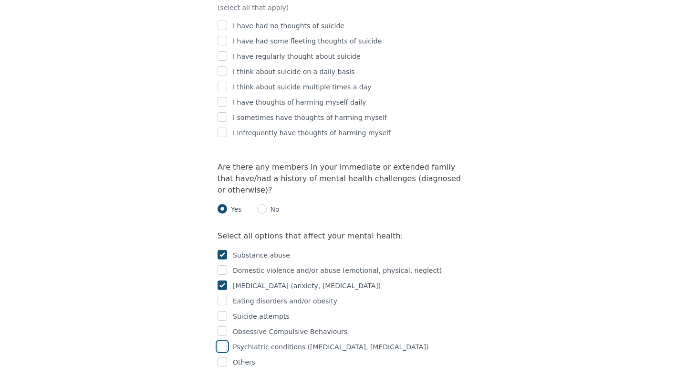
click at [221, 341] on input "checkbox" at bounding box center [223, 346] width 10 height 10
checkbox input "true"
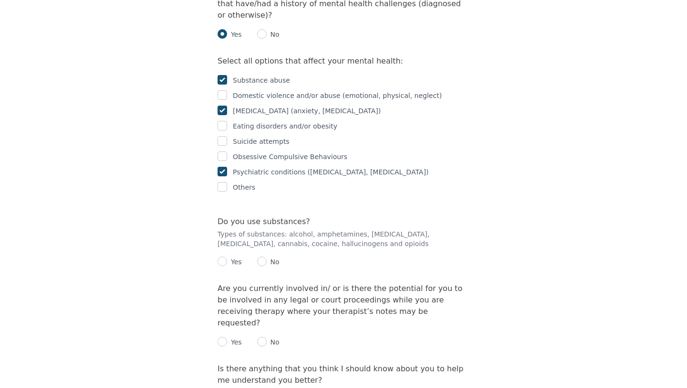
scroll to position [1795, 0]
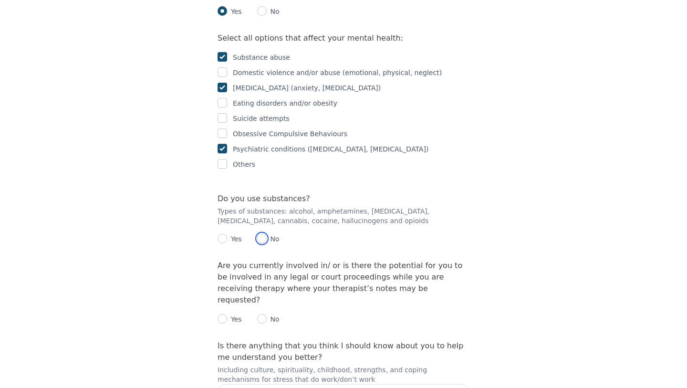
click at [265, 233] on input "radio" at bounding box center [262, 238] width 10 height 10
radio input "true"
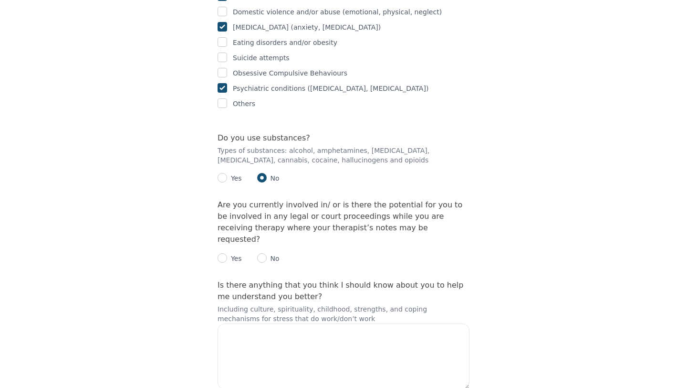
scroll to position [1866, 0]
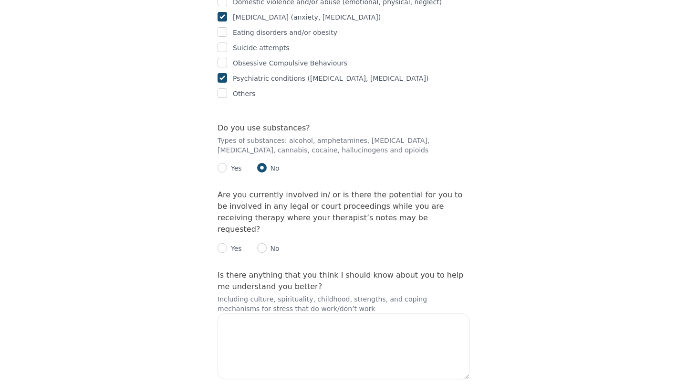
click at [263, 163] on input "radio" at bounding box center [262, 168] width 10 height 10
click at [225, 163] on input "radio" at bounding box center [223, 168] width 10 height 10
radio input "true"
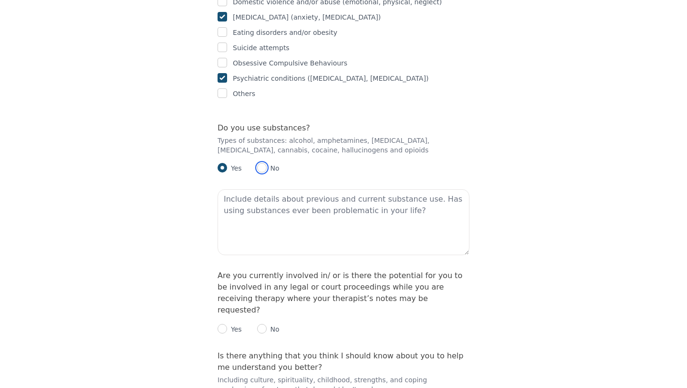
click at [262, 163] on input "radio" at bounding box center [262, 168] width 10 height 10
radio input "true"
radio input "false"
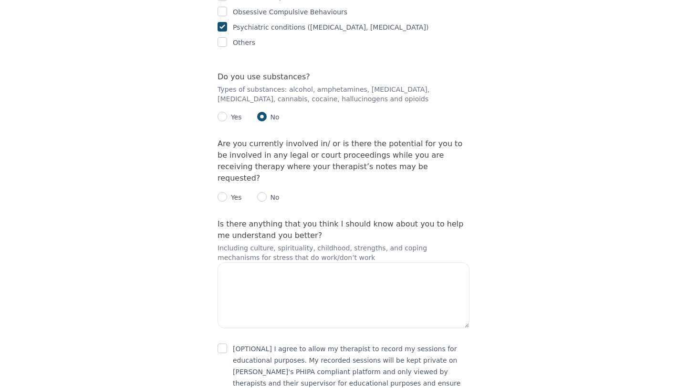
scroll to position [1918, 0]
click at [261, 191] on input "radio" at bounding box center [262, 196] width 10 height 10
radio input "true"
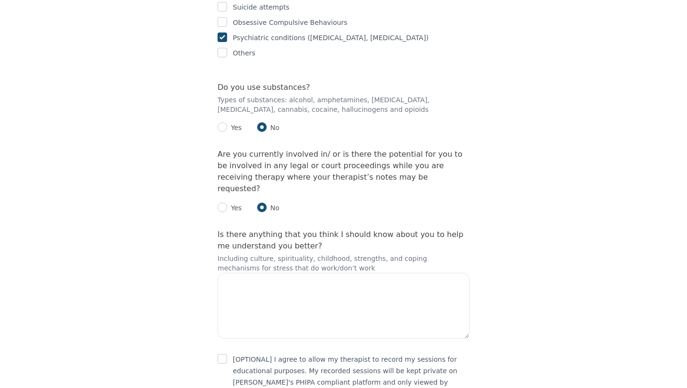
scroll to position [1906, 0]
click at [221, 355] on input "checkbox" at bounding box center [223, 360] width 10 height 10
checkbox input "true"
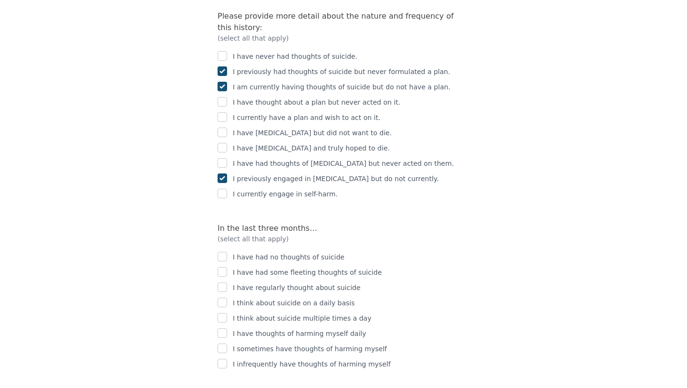
scroll to position [1366, 0]
click at [224, 268] on input "checkbox" at bounding box center [223, 273] width 10 height 10
checkbox input "true"
click at [222, 344] on input "checkbox" at bounding box center [223, 349] width 10 height 10
checkbox input "true"
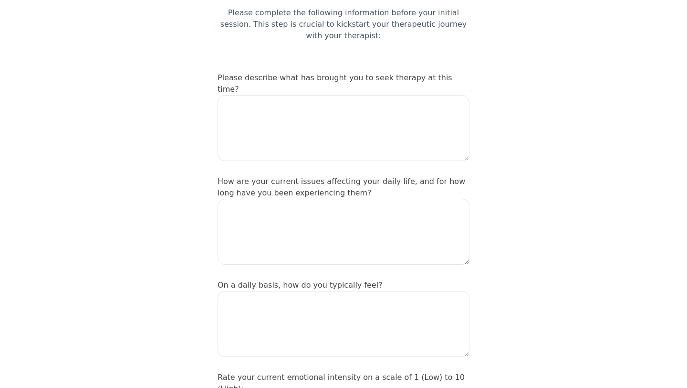
scroll to position [90, 0]
